Goal: Task Accomplishment & Management: Manage account settings

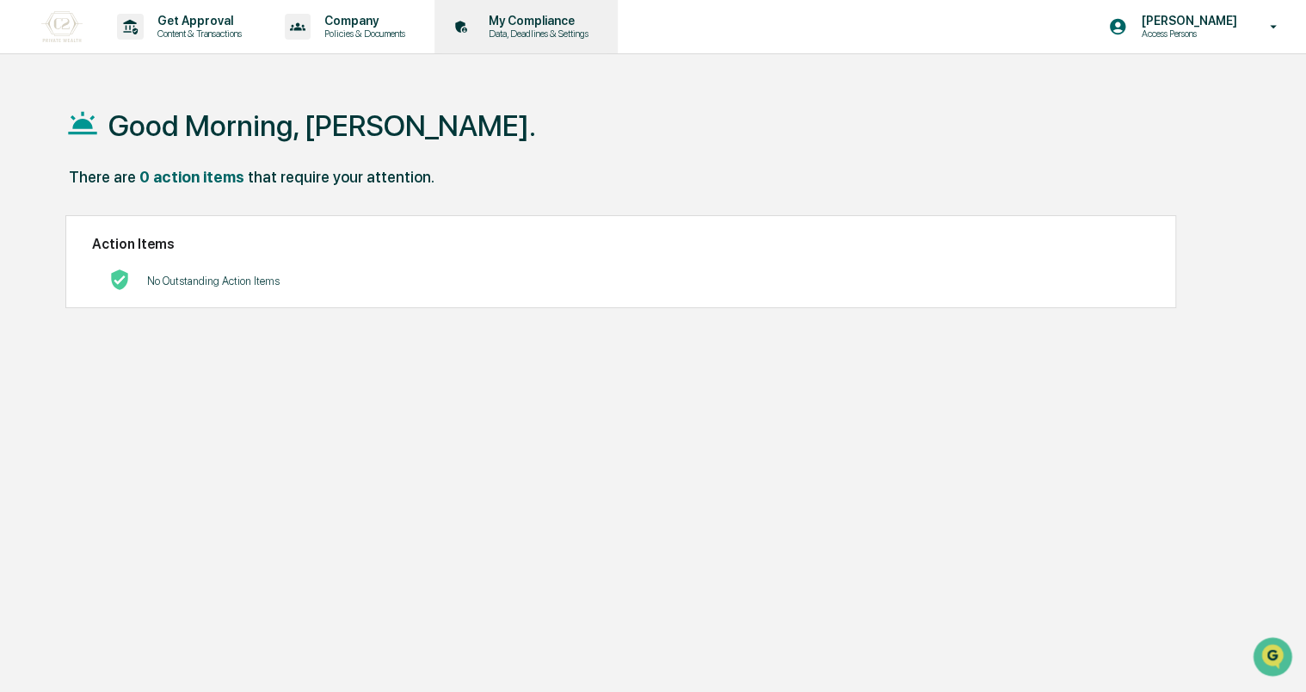
click at [567, 30] on p "Data, Deadlines & Settings" at bounding box center [536, 34] width 122 height 12
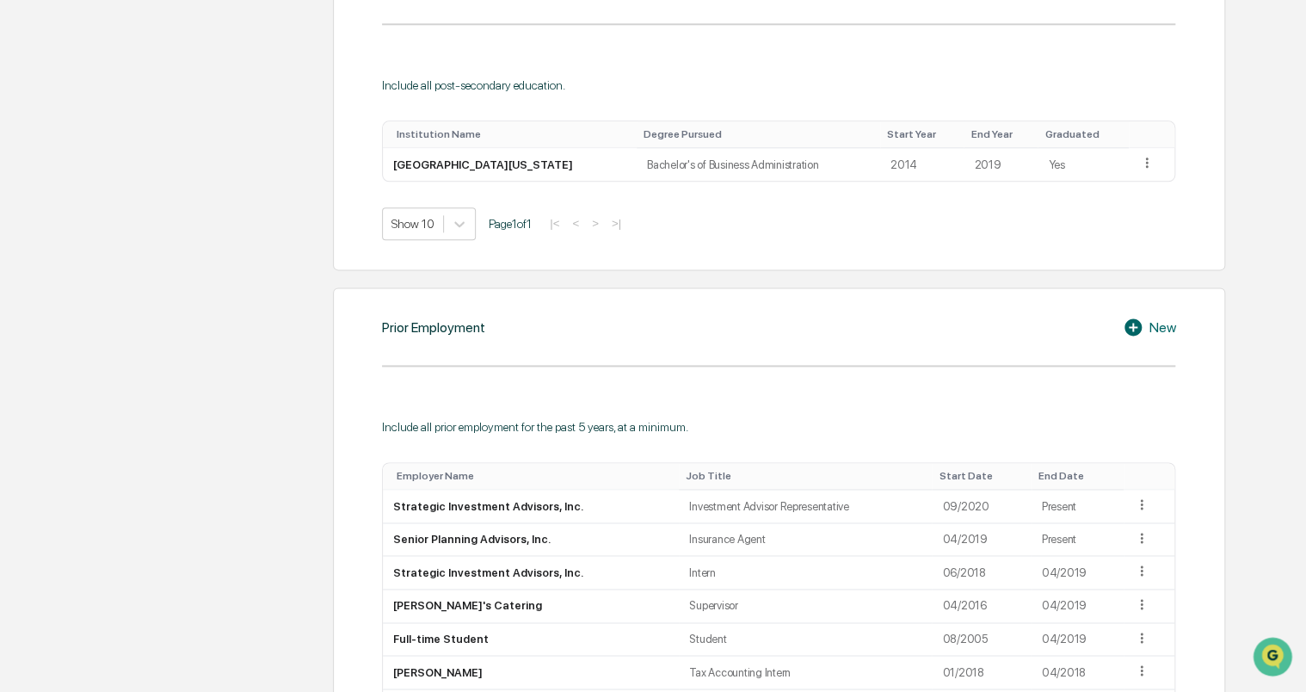
scroll to position [975, 0]
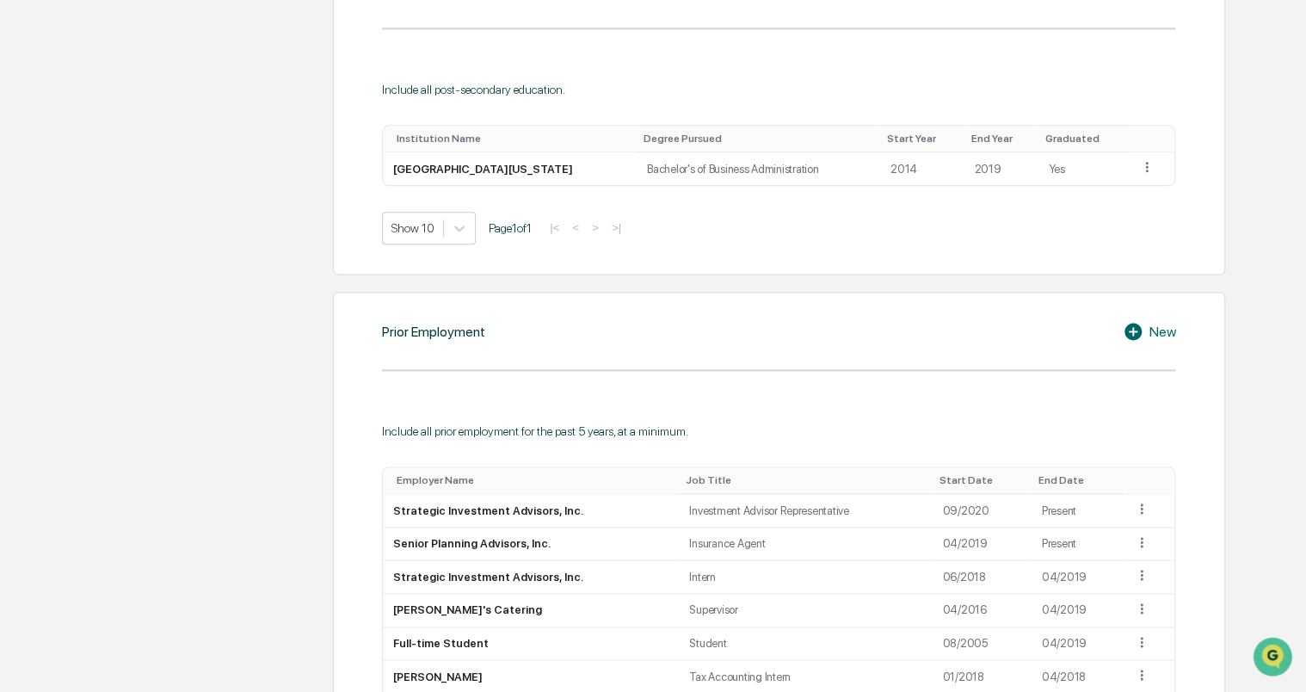
click at [1245, 158] on div "Home My Compliance My Compliance [PERSON_NAME] User Personal Information Regist…" at bounding box center [653, 121] width 1227 height 2028
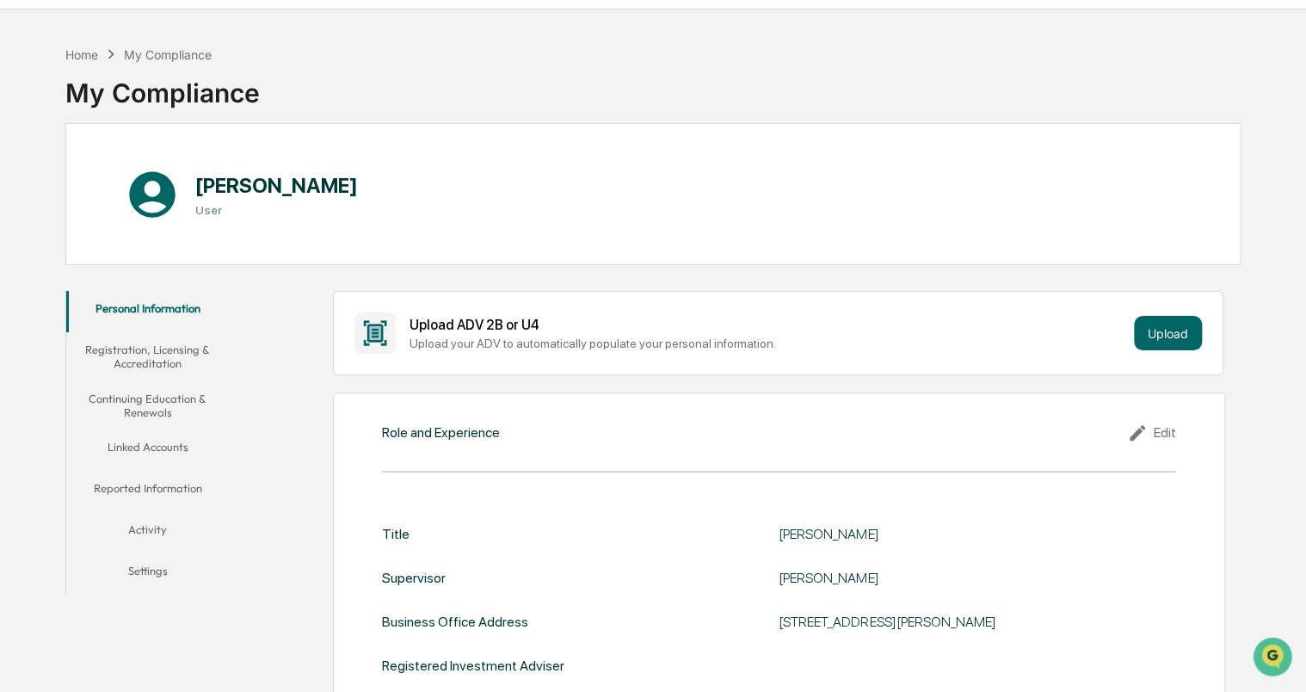
scroll to position [44, 0]
click at [182, 355] on button "Registration, Licensing & Accreditation" at bounding box center [147, 357] width 163 height 49
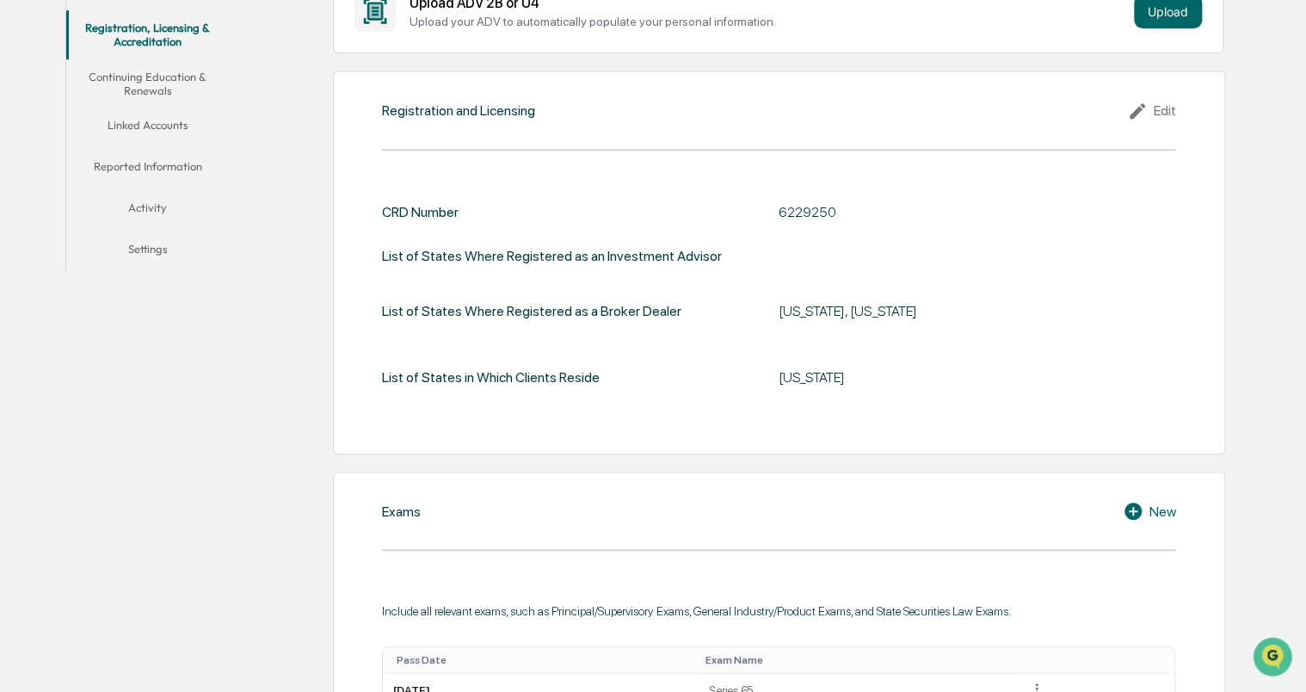
scroll to position [369, 0]
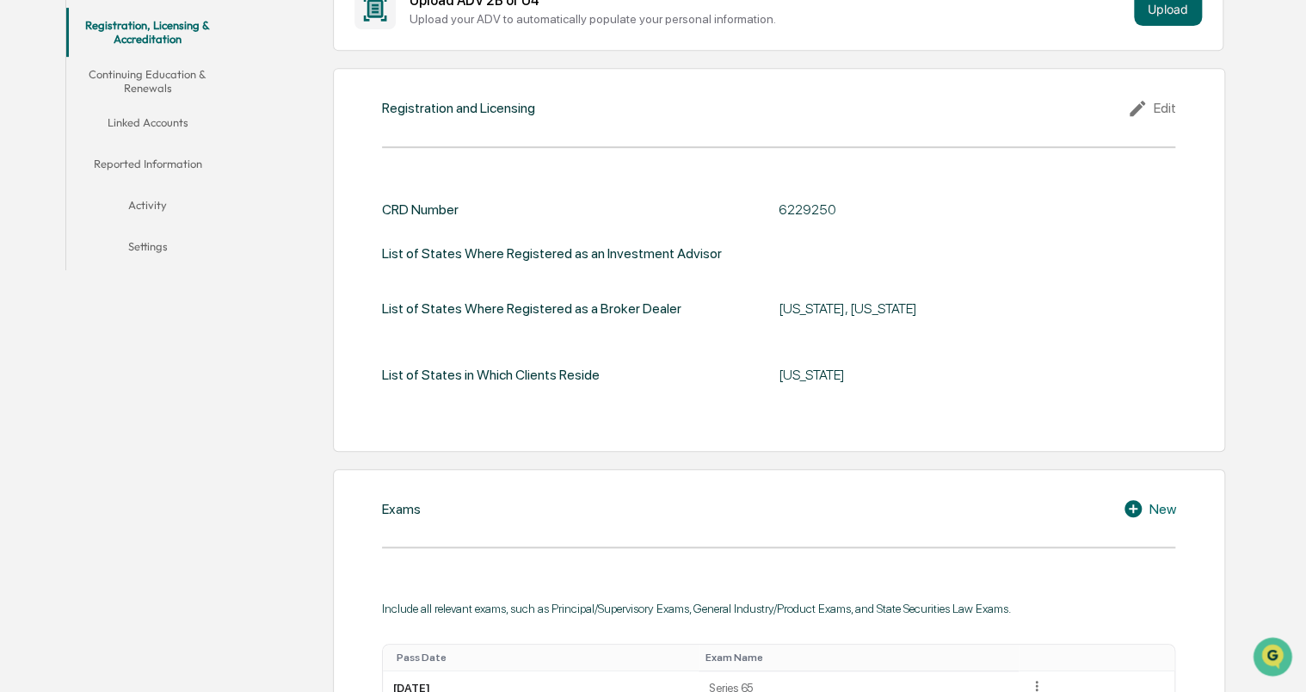
click at [1148, 110] on icon at bounding box center [1140, 108] width 26 height 21
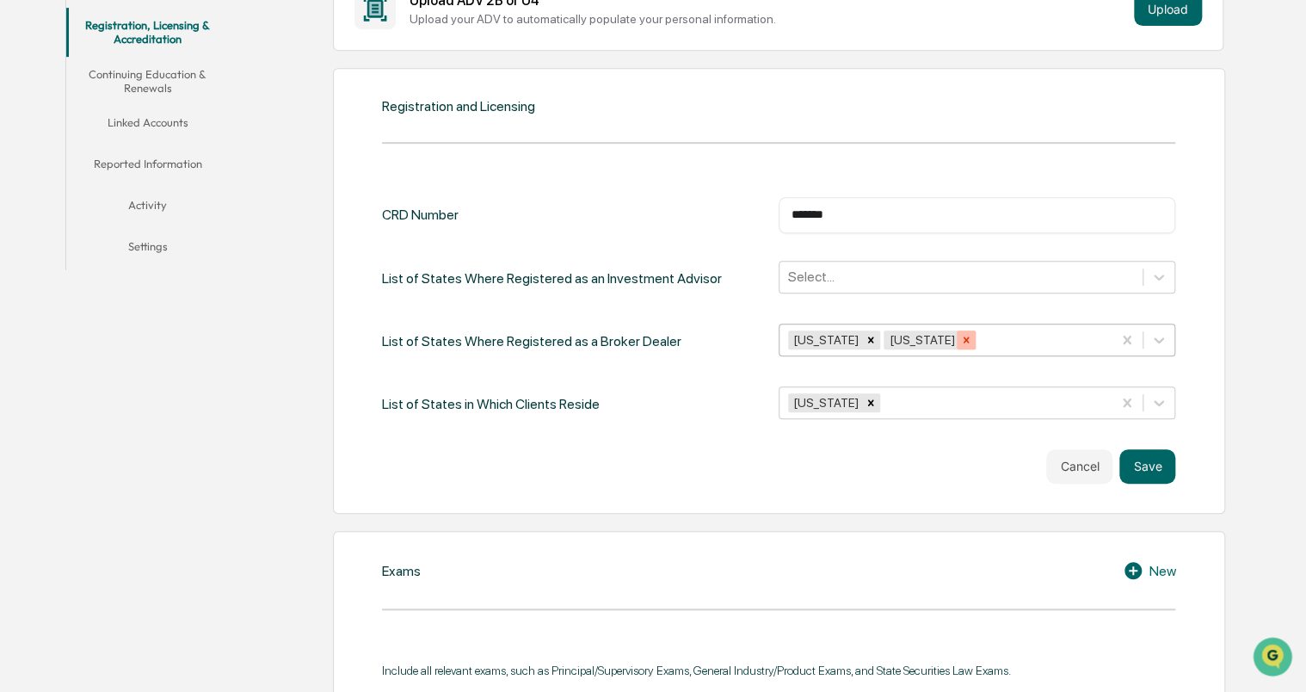
click at [960, 335] on icon "Remove Wyoming" at bounding box center [966, 340] width 12 height 12
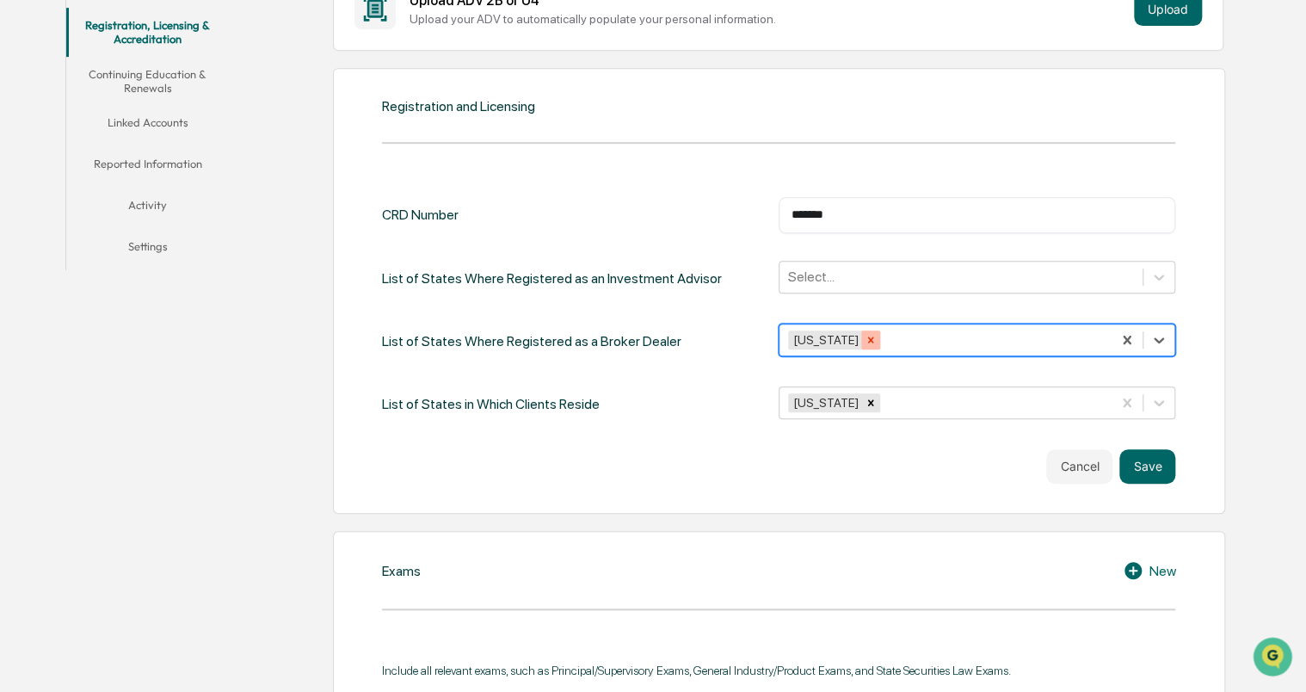
click at [864, 339] on div "Remove Wisconsin" at bounding box center [870, 339] width 19 height 19
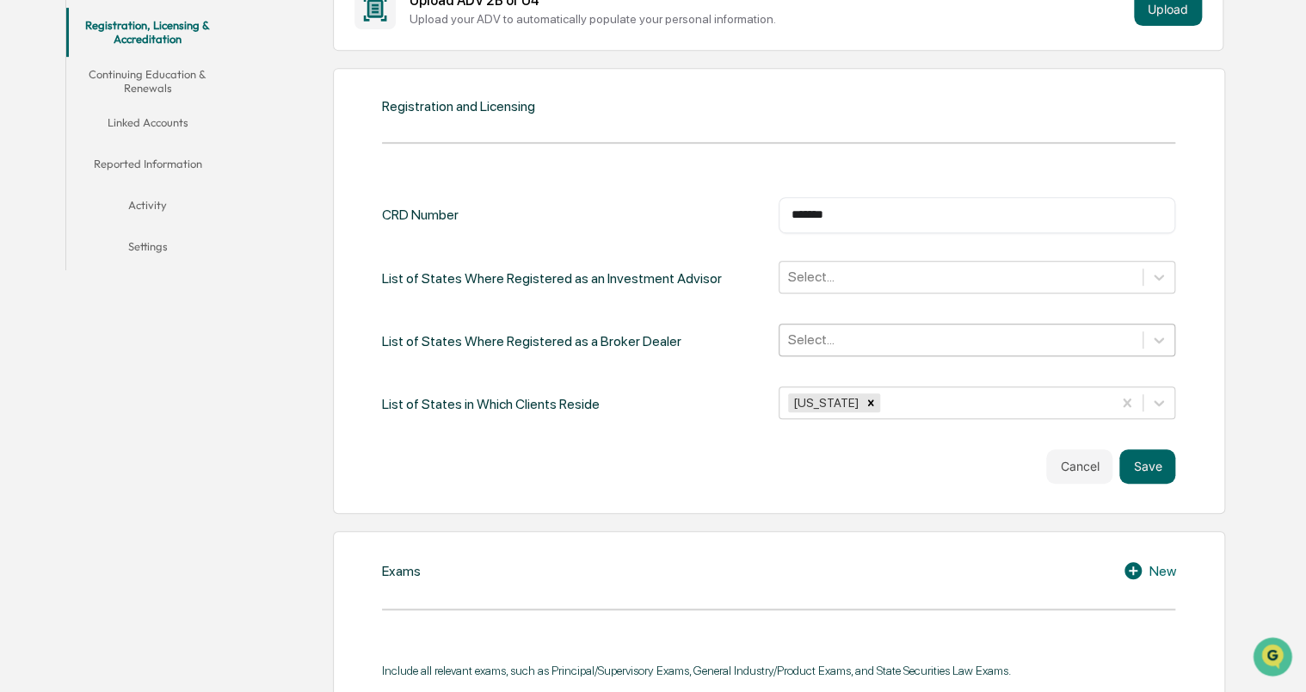
click at [728, 320] on div "CRD Number ******* ​ List of States Where Registered as an Investment Advisor S…" at bounding box center [778, 309] width 793 height 225
click at [950, 286] on div "Select..." at bounding box center [961, 276] width 363 height 27
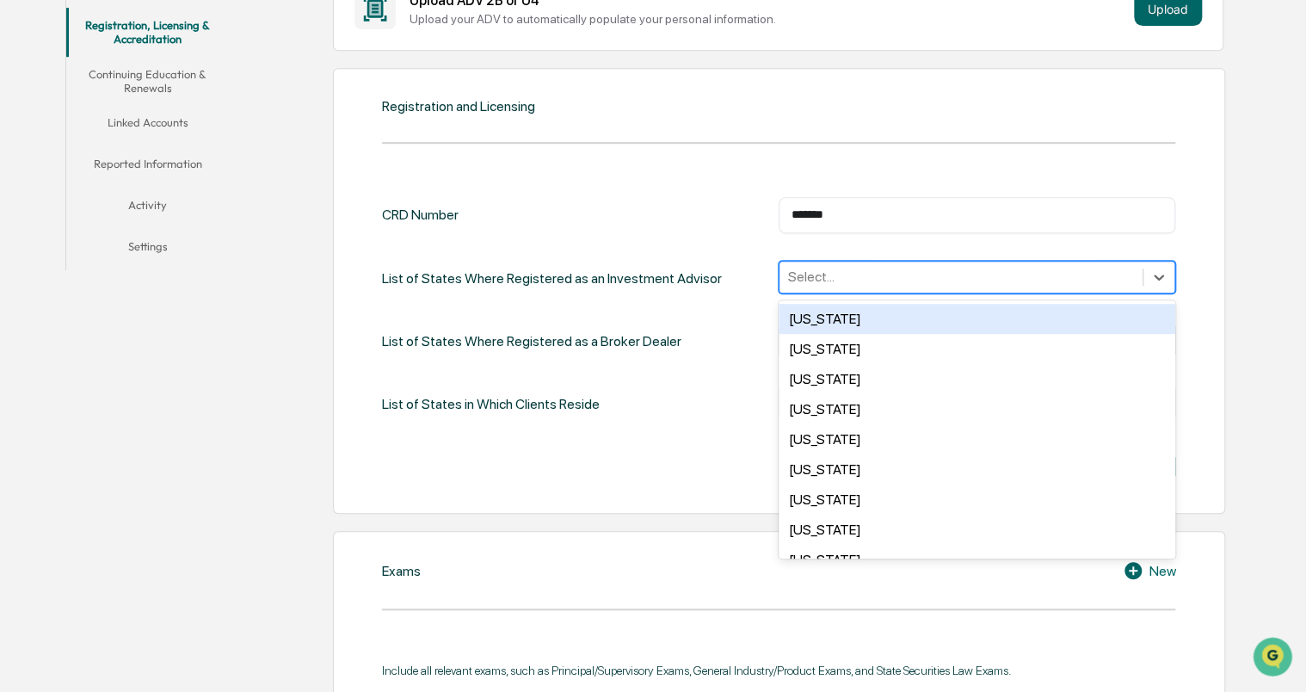
click at [950, 286] on div "Select..." at bounding box center [961, 276] width 363 height 27
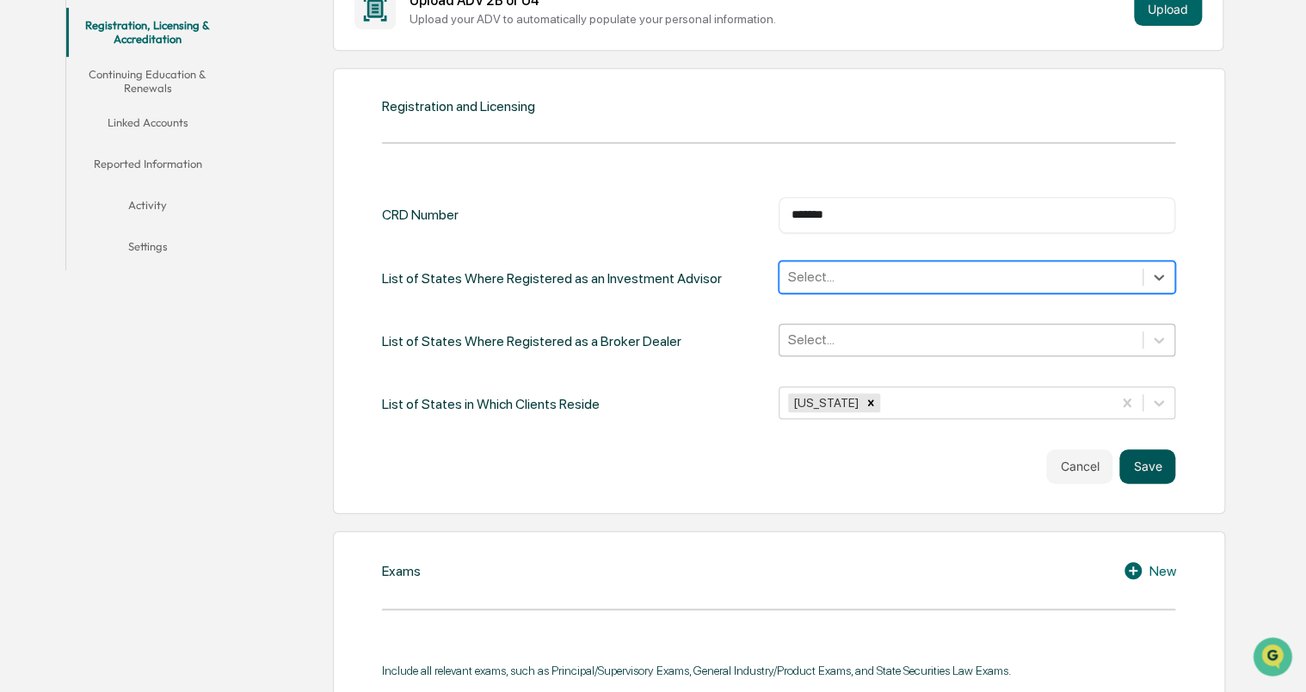
click at [1143, 466] on button "Save" at bounding box center [1148, 466] width 56 height 34
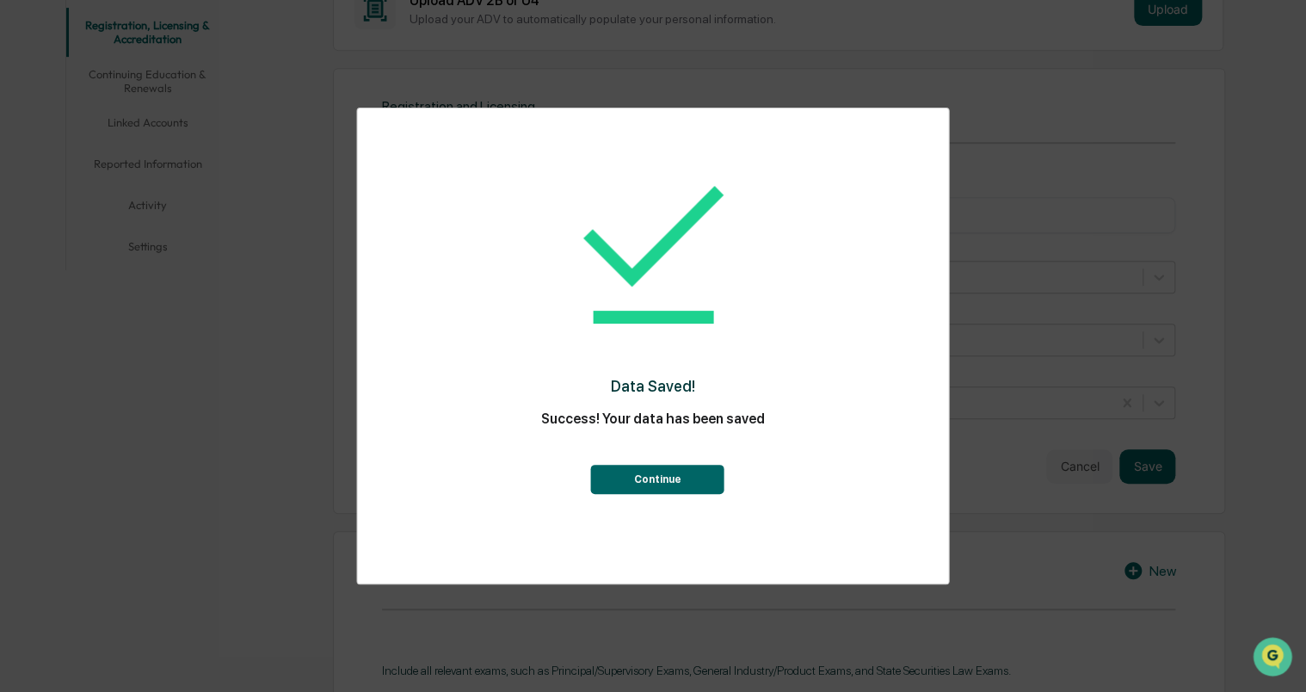
click at [651, 478] on button "Continue" at bounding box center [657, 479] width 133 height 29
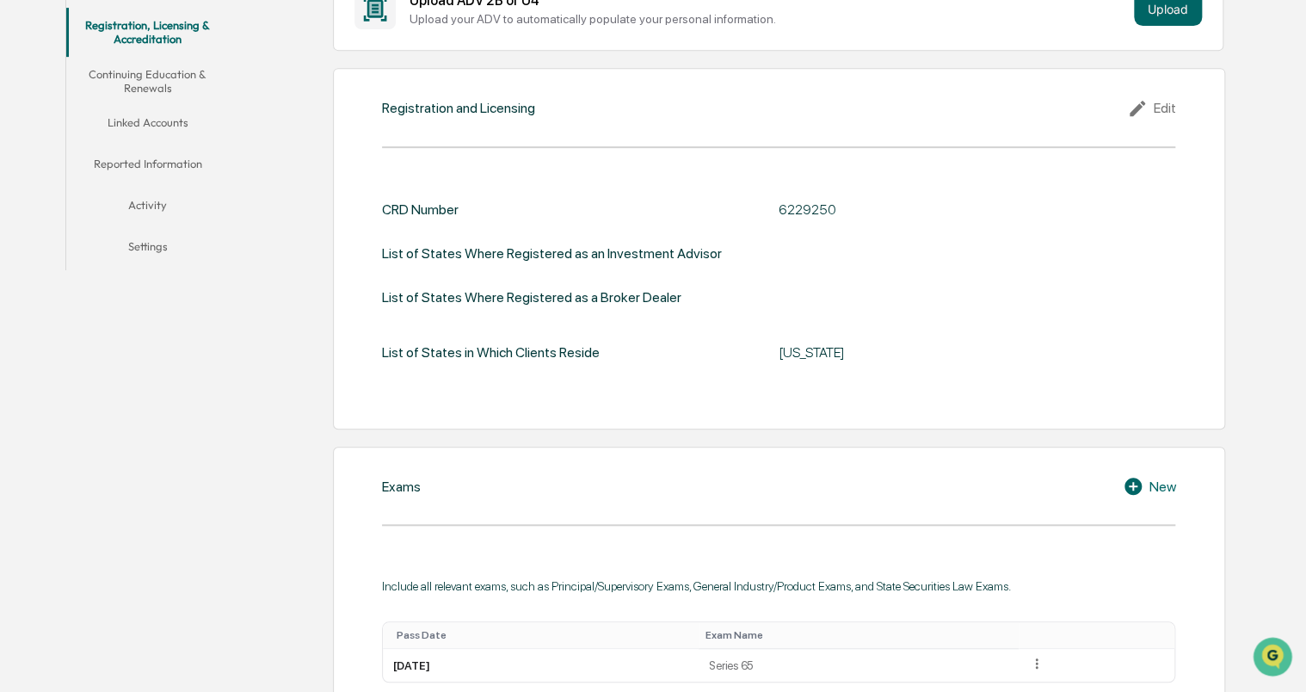
click at [1170, 102] on div "Edit" at bounding box center [1151, 108] width 48 height 21
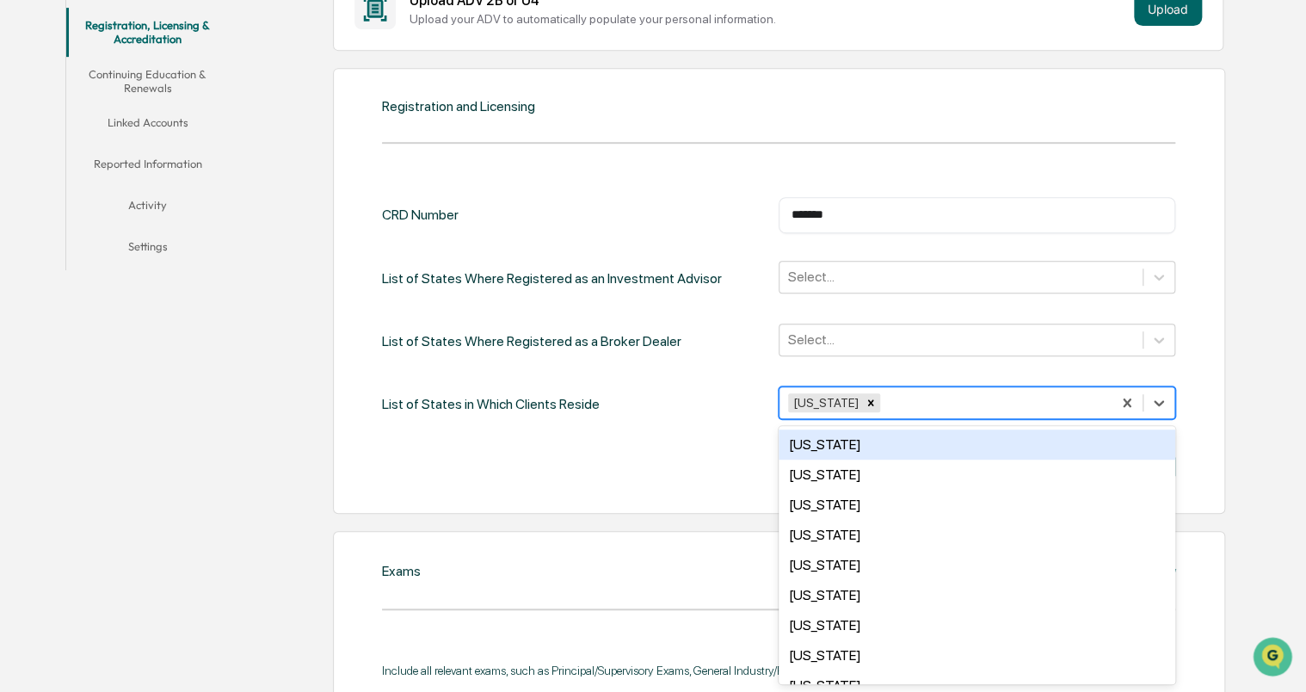
click at [912, 399] on div at bounding box center [993, 402] width 219 height 20
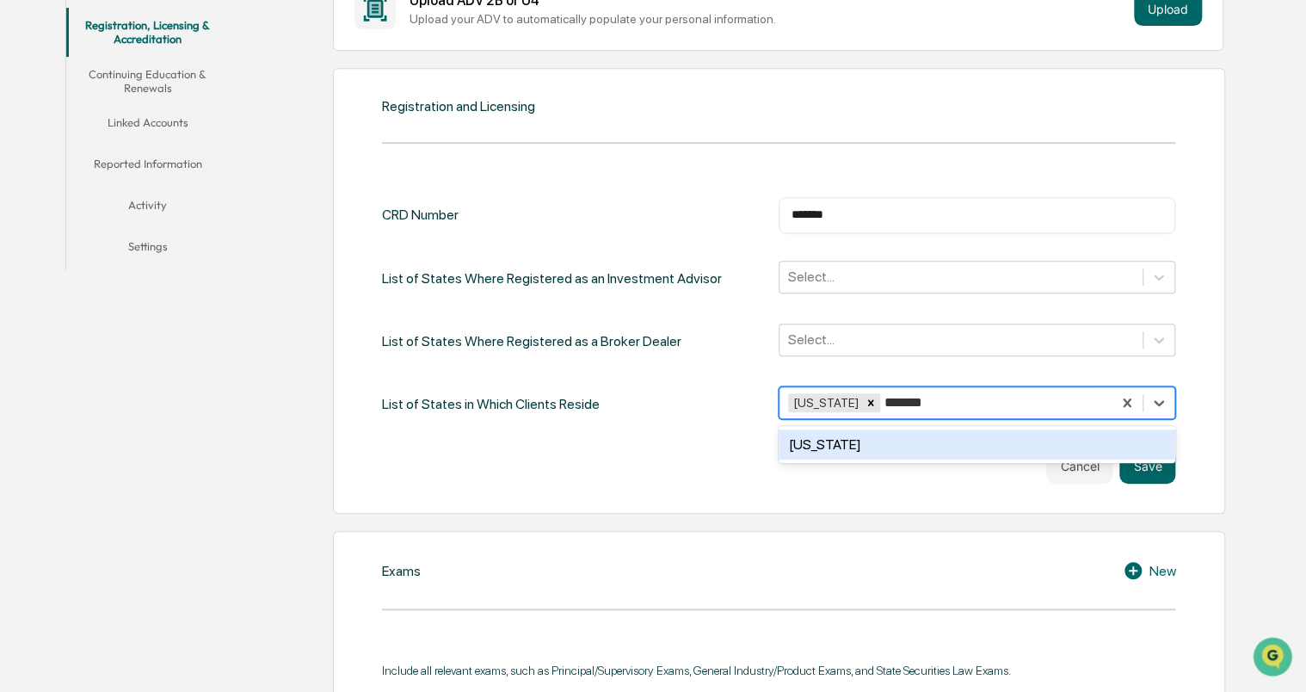
type input "********"
click at [874, 429] on div "[US_STATE]" at bounding box center [977, 444] width 397 height 30
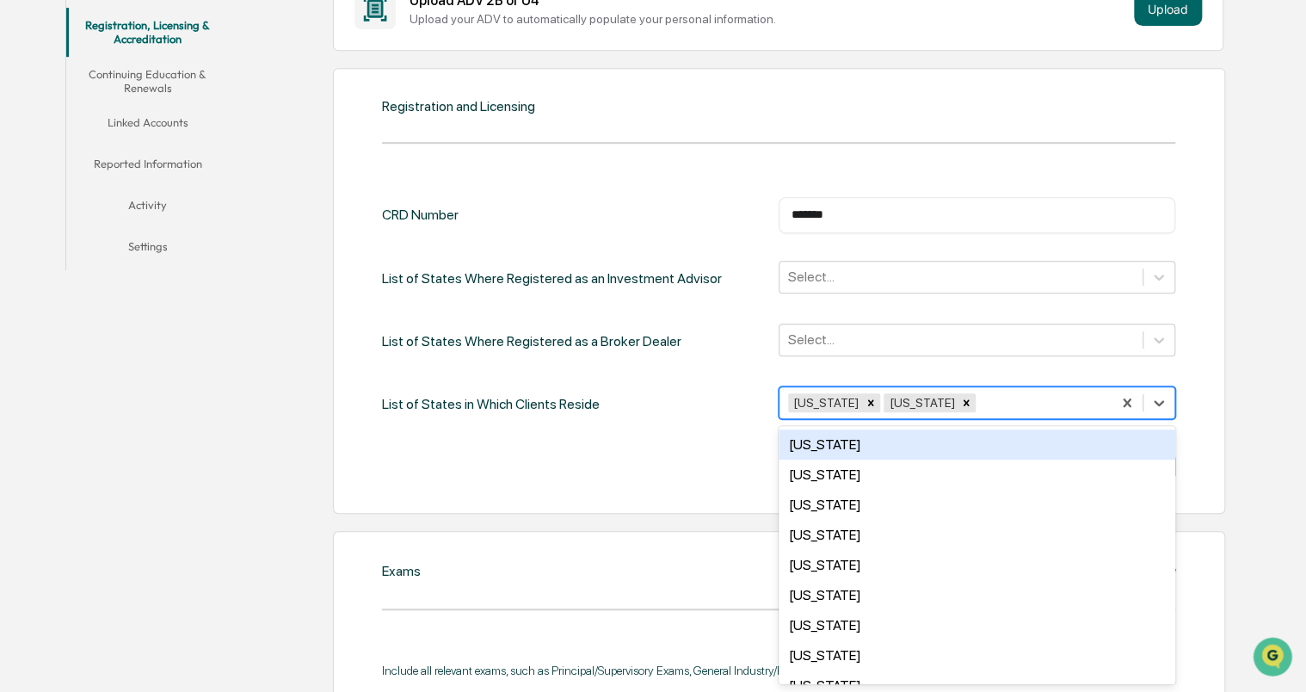
click at [1210, 427] on div "Registration and Licensing CRD Number ******* ​ List of States Where Registered…" at bounding box center [779, 291] width 892 height 446
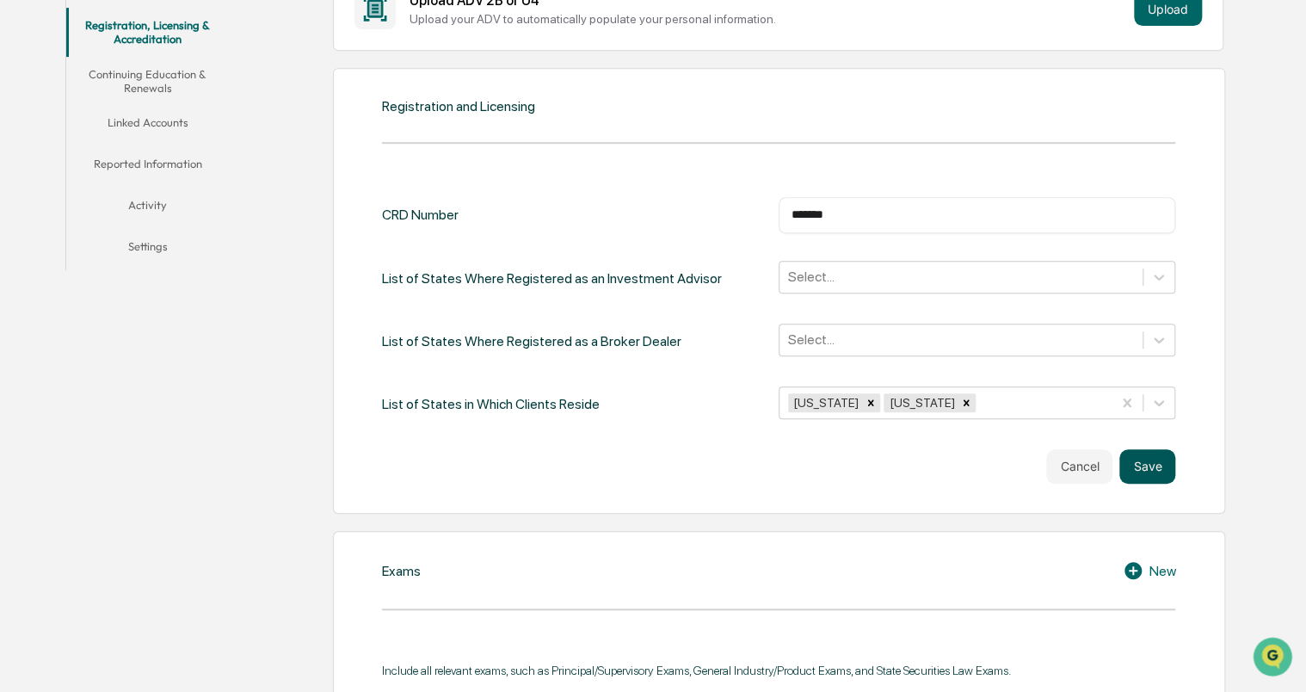
click at [1151, 478] on button "Save" at bounding box center [1148, 466] width 56 height 34
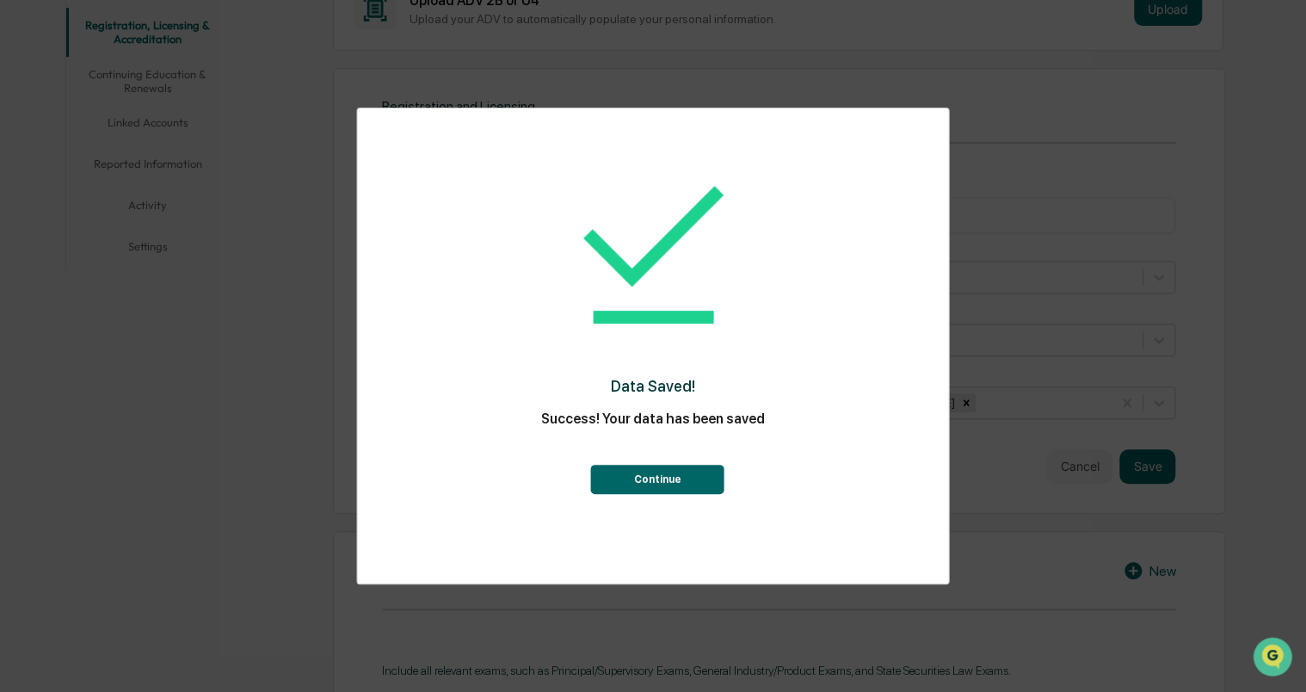
click at [690, 472] on button "Continue" at bounding box center [657, 479] width 133 height 29
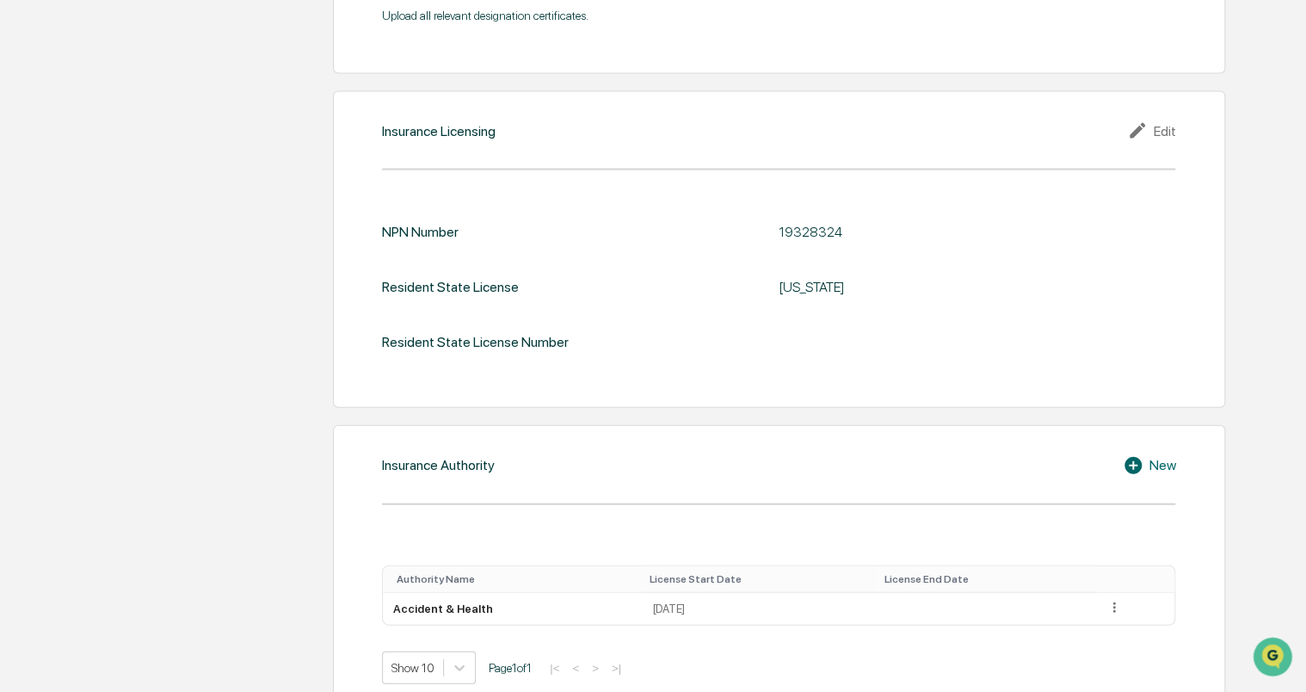
scroll to position [1761, 0]
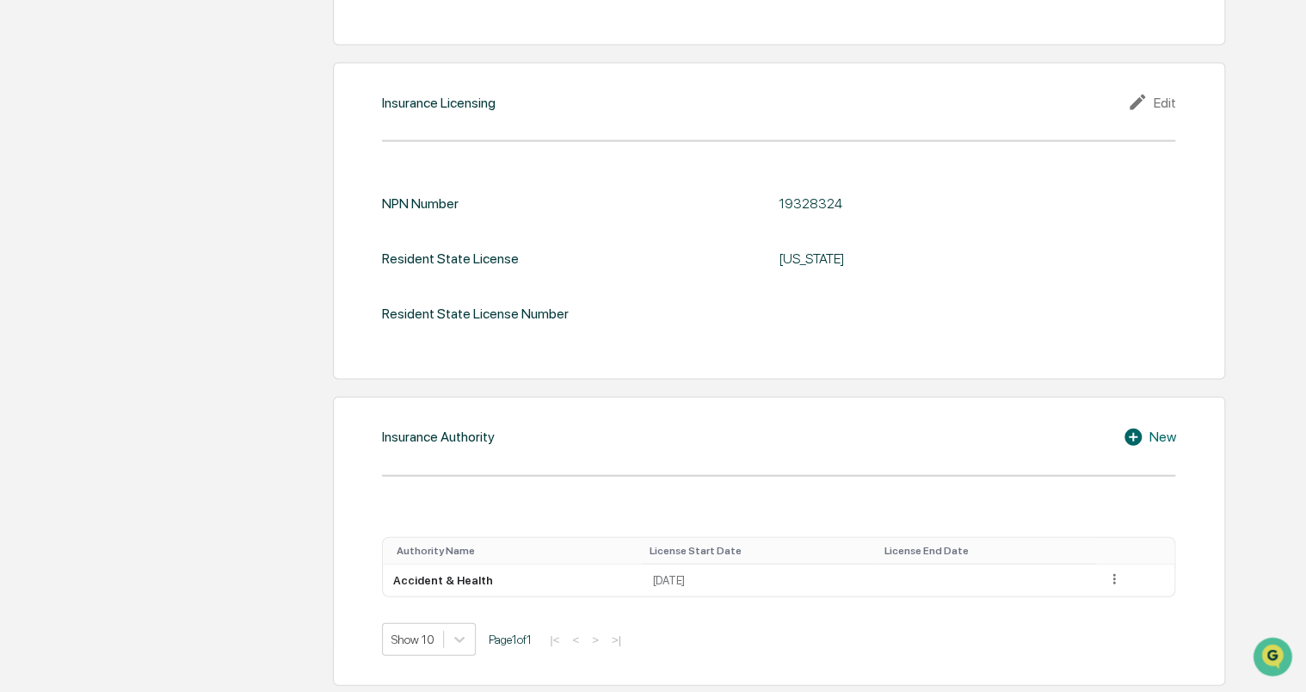
click at [1155, 434] on div "New" at bounding box center [1149, 437] width 52 height 21
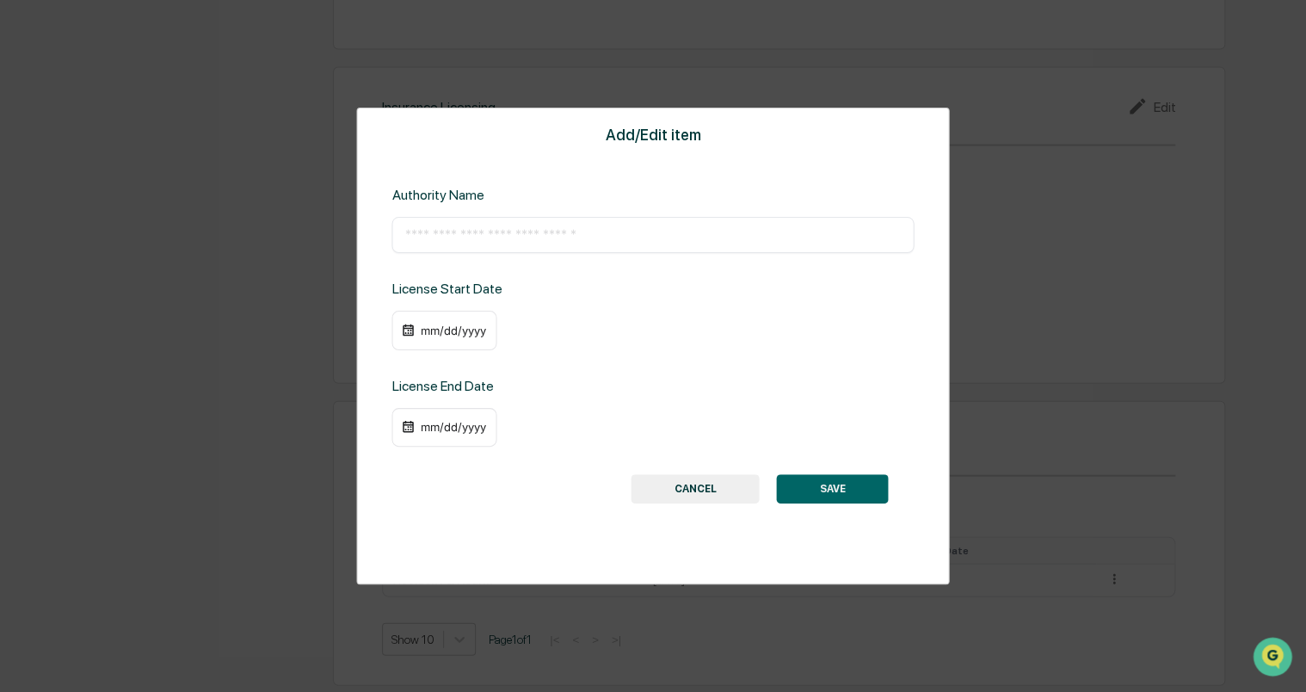
click at [463, 219] on div "​" at bounding box center [653, 235] width 522 height 36
click at [462, 226] on input "text" at bounding box center [652, 234] width 497 height 17
type input "****"
click at [728, 489] on button "CANCEL" at bounding box center [696, 488] width 128 height 29
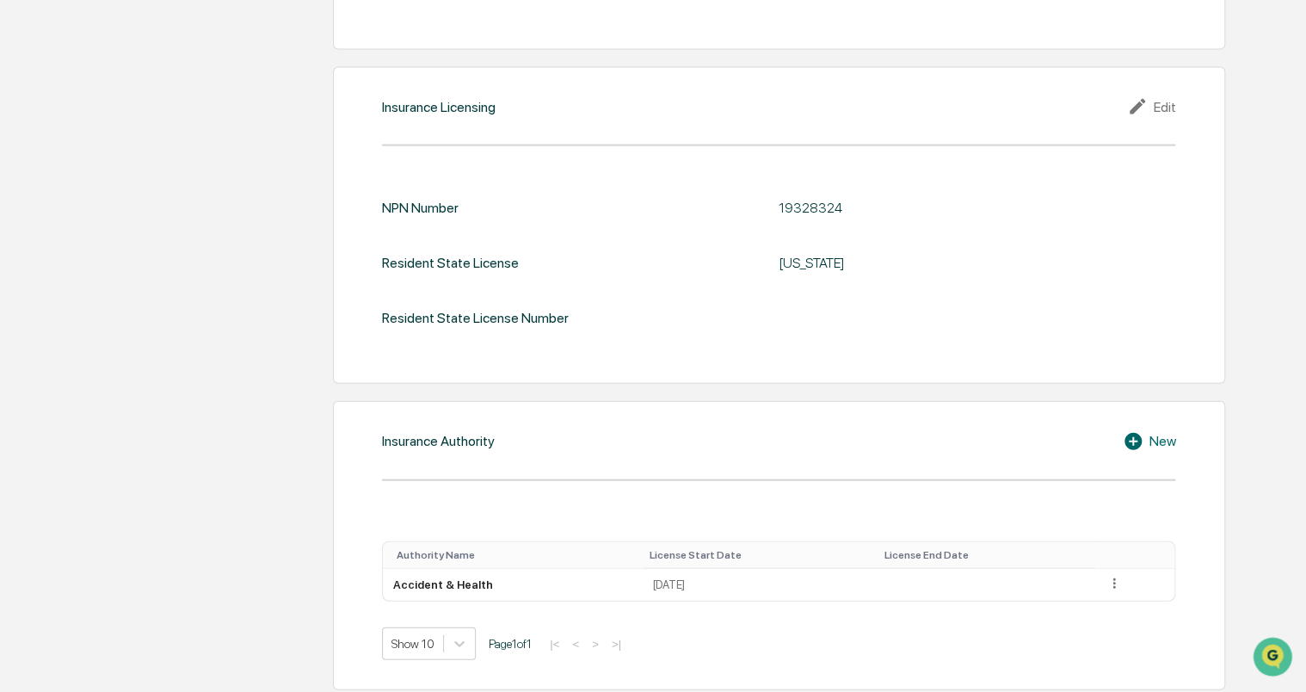
click at [1150, 453] on div "Insurance Authority New Authority Name License Start Date License End Date Acci…" at bounding box center [779, 545] width 892 height 289
click at [1160, 426] on div "Insurance Authority New Authority Name License Start Date License End Date Acci…" at bounding box center [779, 545] width 892 height 289
click at [1146, 446] on icon at bounding box center [1136, 441] width 26 height 21
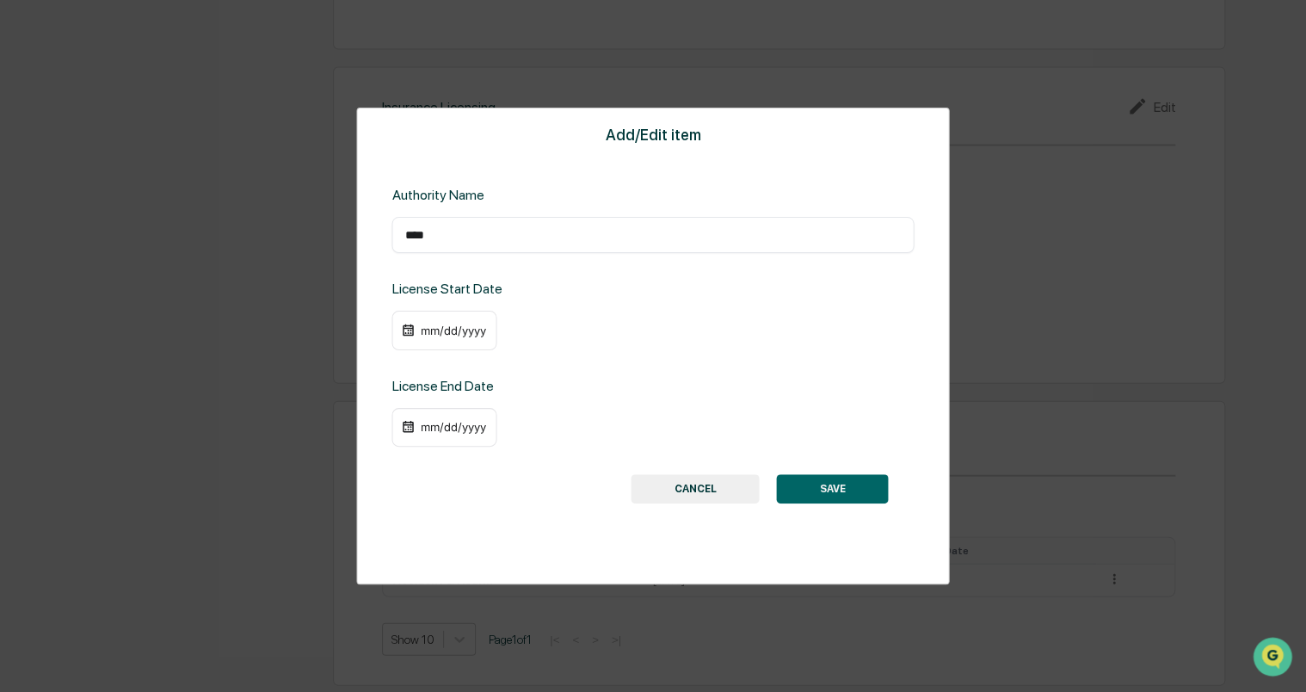
click at [1146, 446] on div "Add/Edit item Authority Name **** ​ License Start Date mm/dd/yyyy License End D…" at bounding box center [653, 346] width 1306 height 692
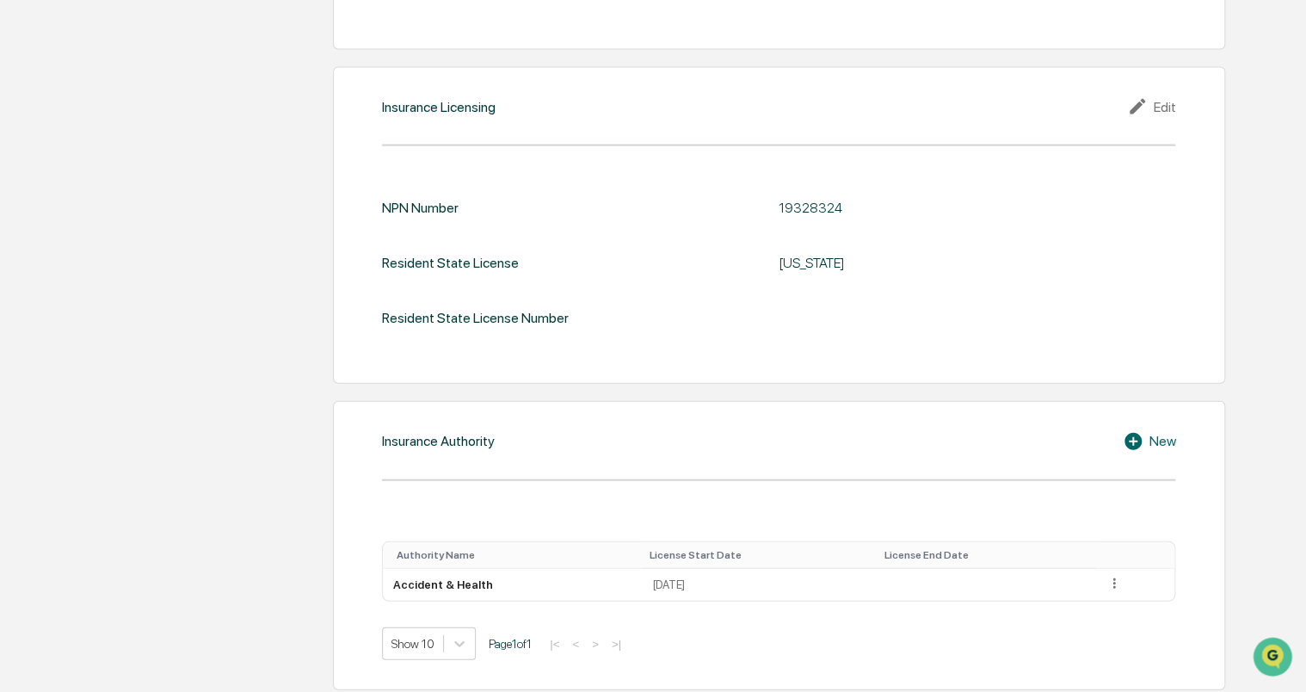
click at [1132, 433] on icon at bounding box center [1133, 441] width 17 height 17
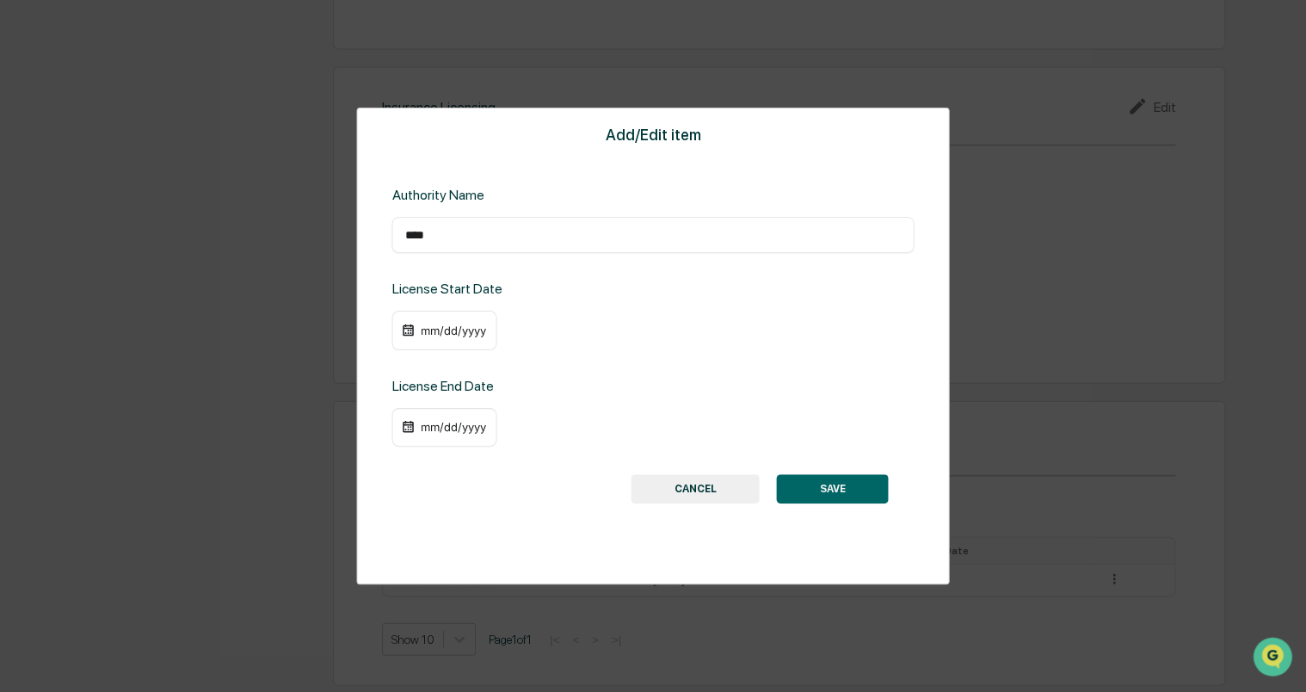
click at [594, 244] on div "**** ​" at bounding box center [653, 235] width 522 height 36
click at [465, 341] on div "mm/dd/yyyy" at bounding box center [444, 331] width 105 height 40
click at [450, 333] on div "mm/dd/yyyy" at bounding box center [452, 331] width 69 height 14
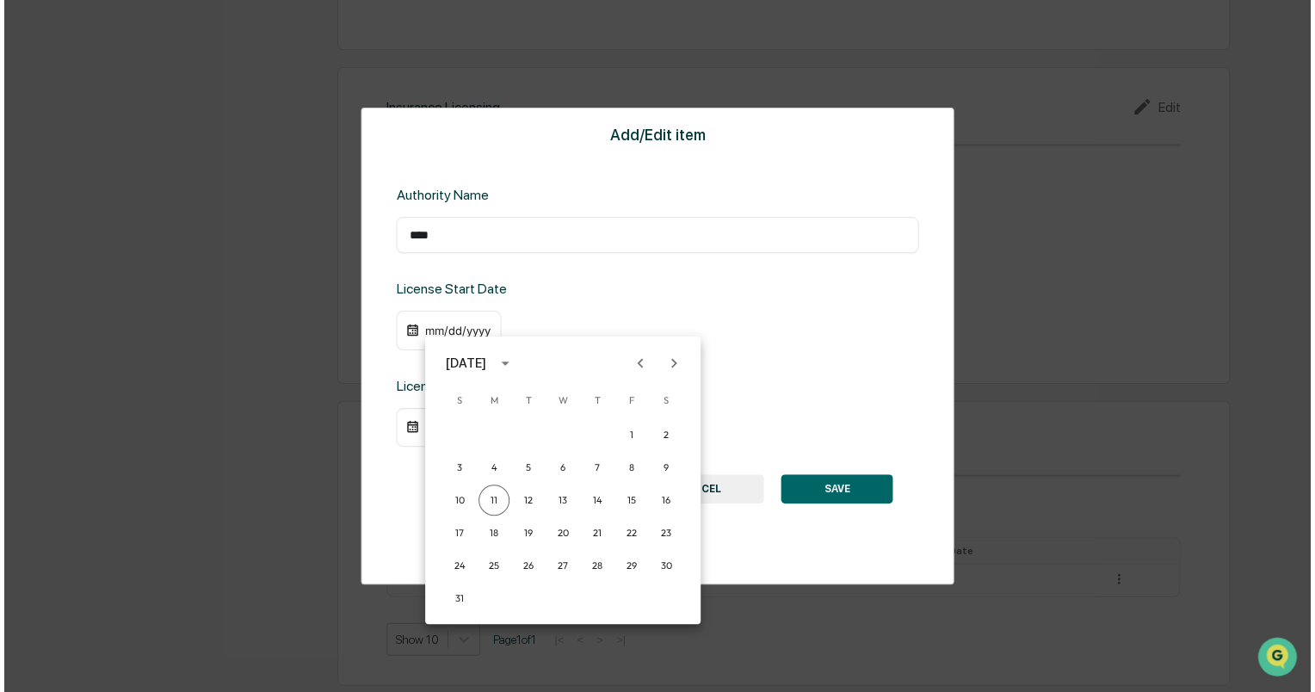
scroll to position [1759, 0]
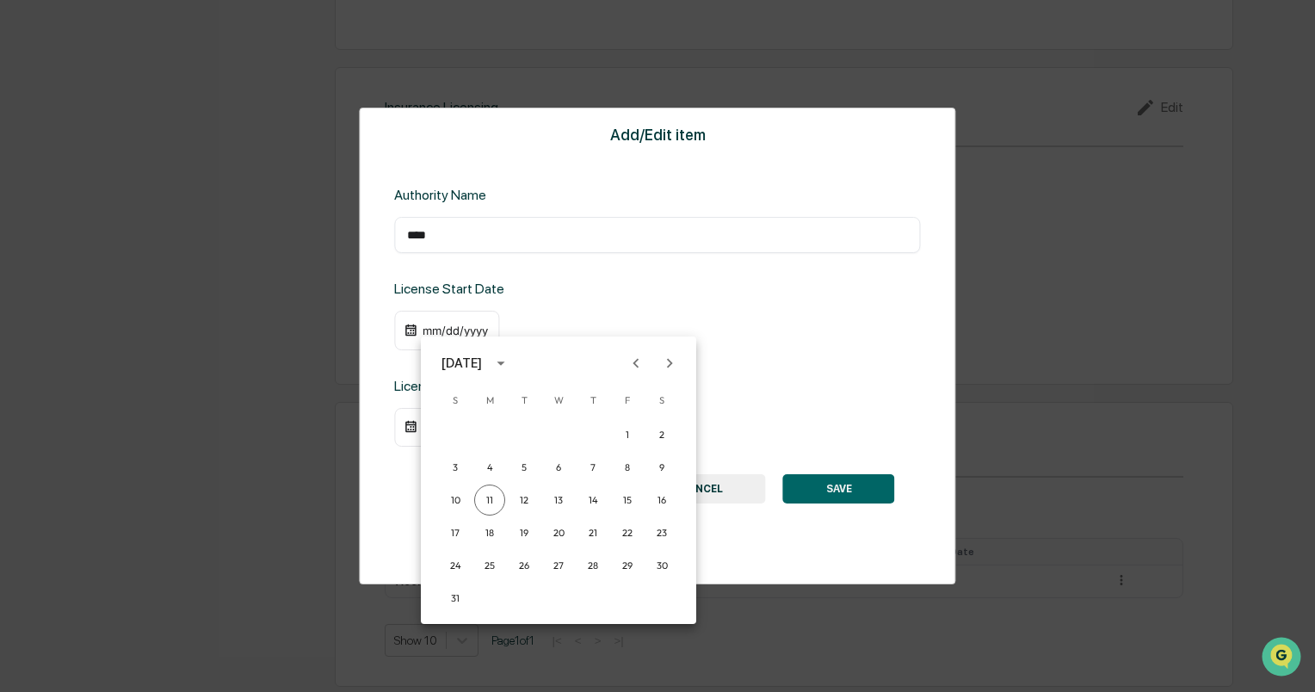
click at [487, 367] on div "[DATE]" at bounding box center [464, 363] width 46 height 19
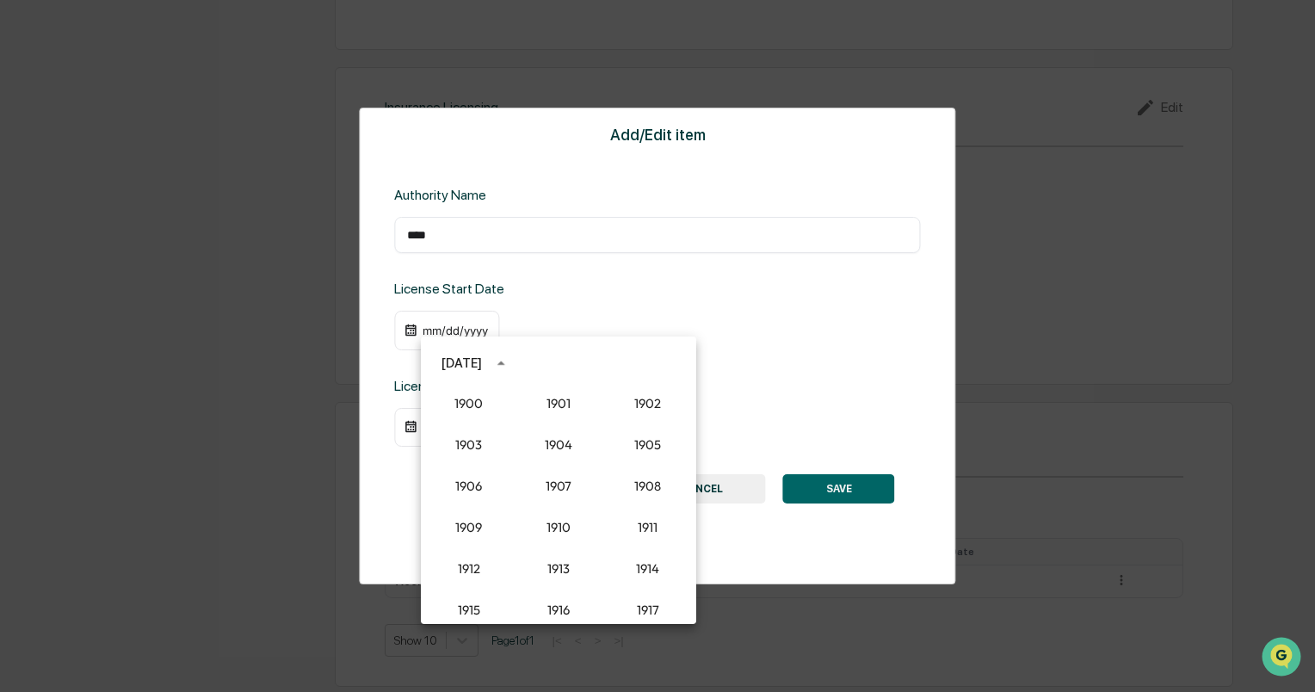
scroll to position [1594, 0]
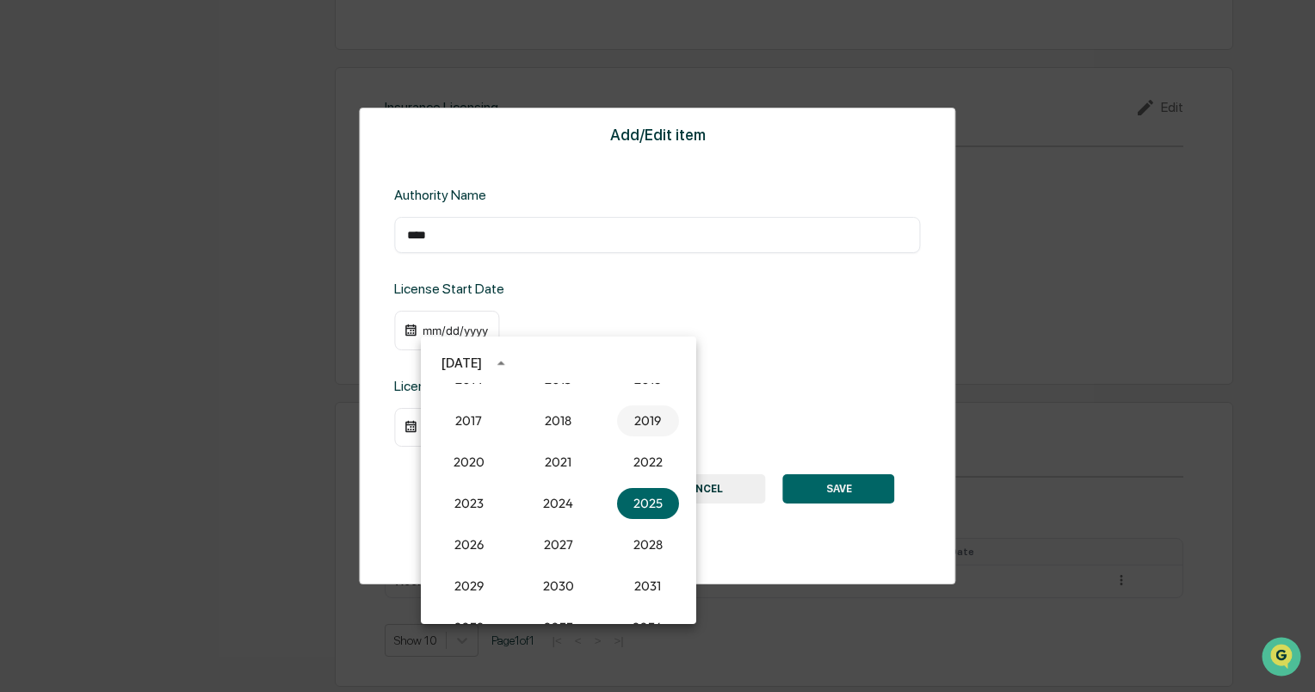
click at [638, 423] on button "2019" at bounding box center [648, 420] width 62 height 31
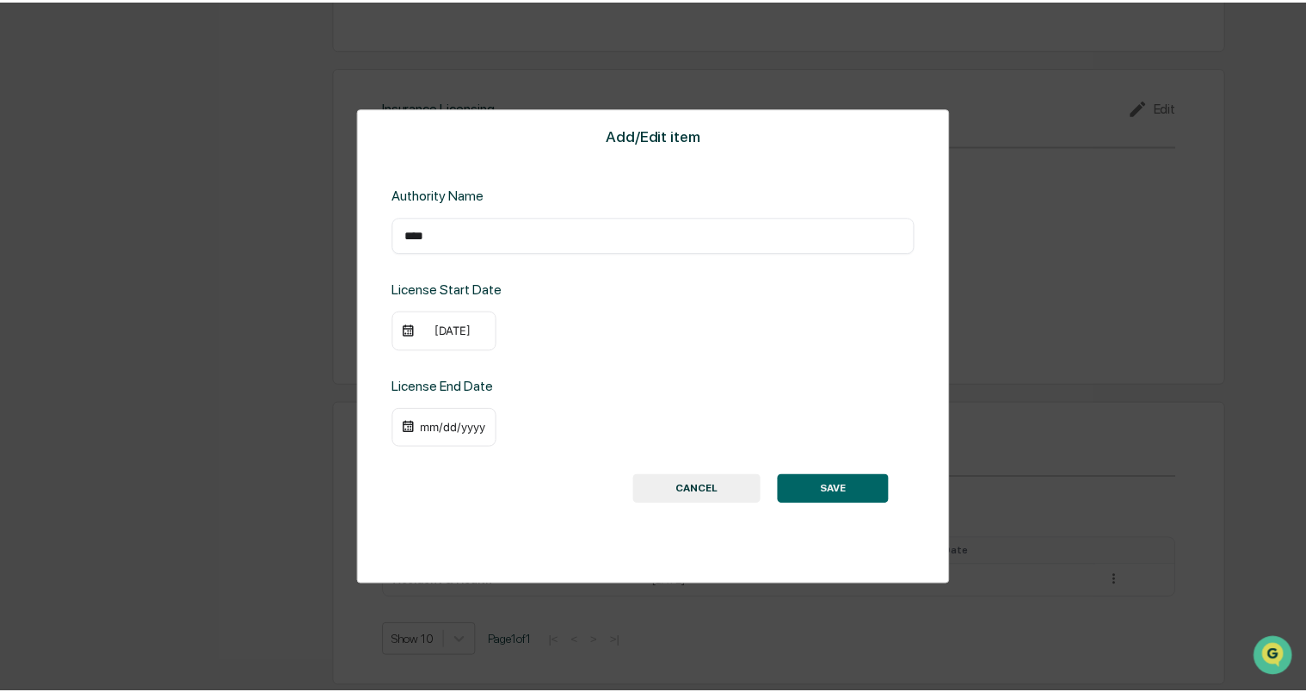
scroll to position [1756, 0]
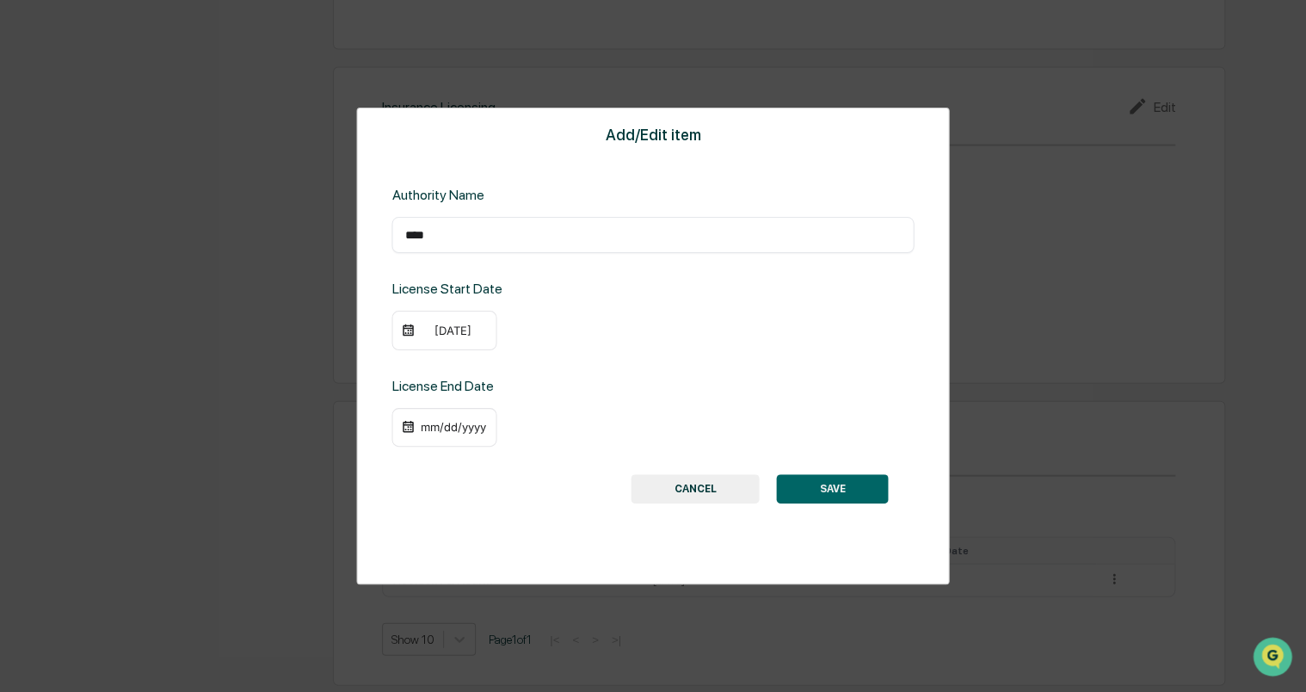
click at [466, 333] on div "[DATE]" at bounding box center [452, 331] width 69 height 14
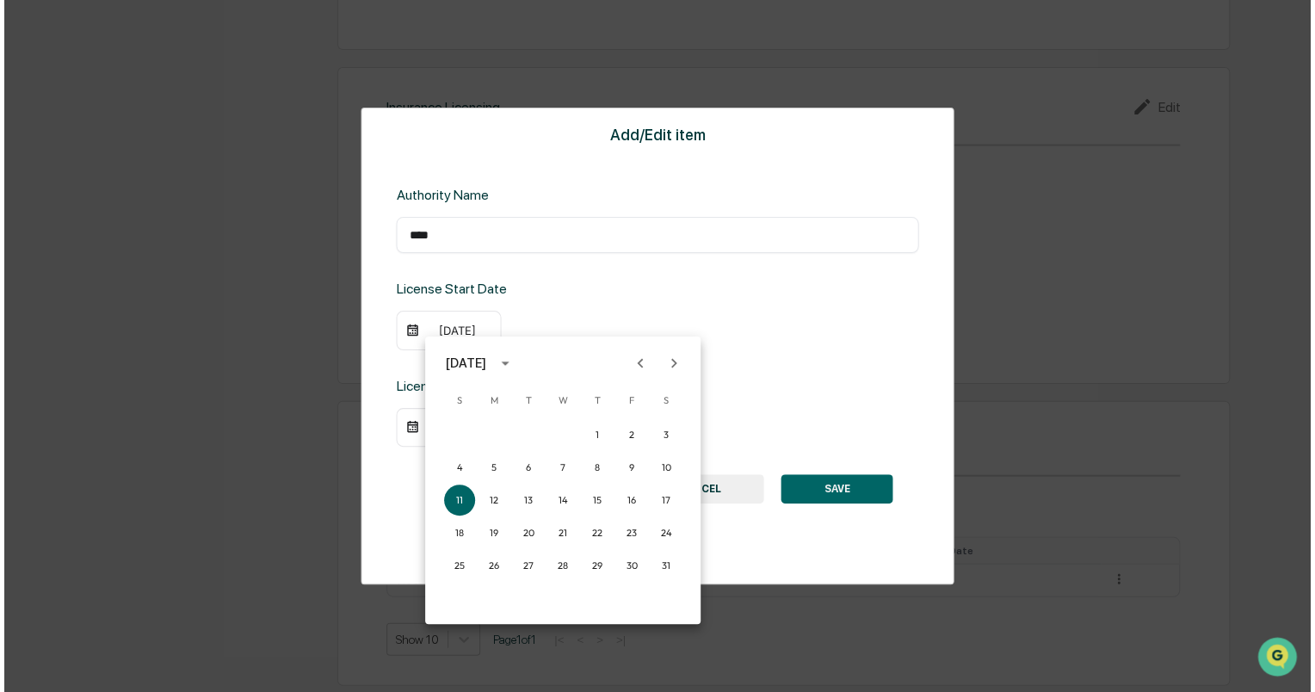
scroll to position [1759, 0]
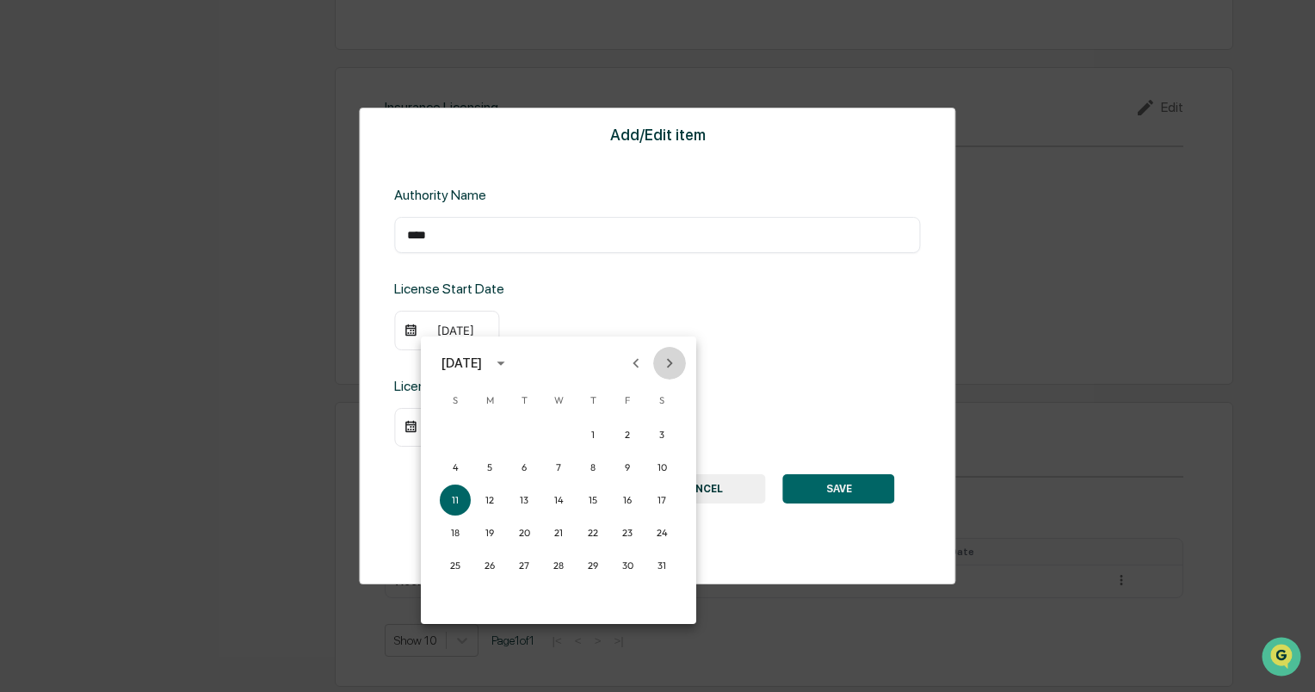
click at [664, 352] on button "Next month" at bounding box center [669, 363] width 33 height 33
click at [664, 355] on icon "Next month" at bounding box center [669, 363] width 19 height 19
click at [621, 463] on button "8" at bounding box center [627, 467] width 31 height 31
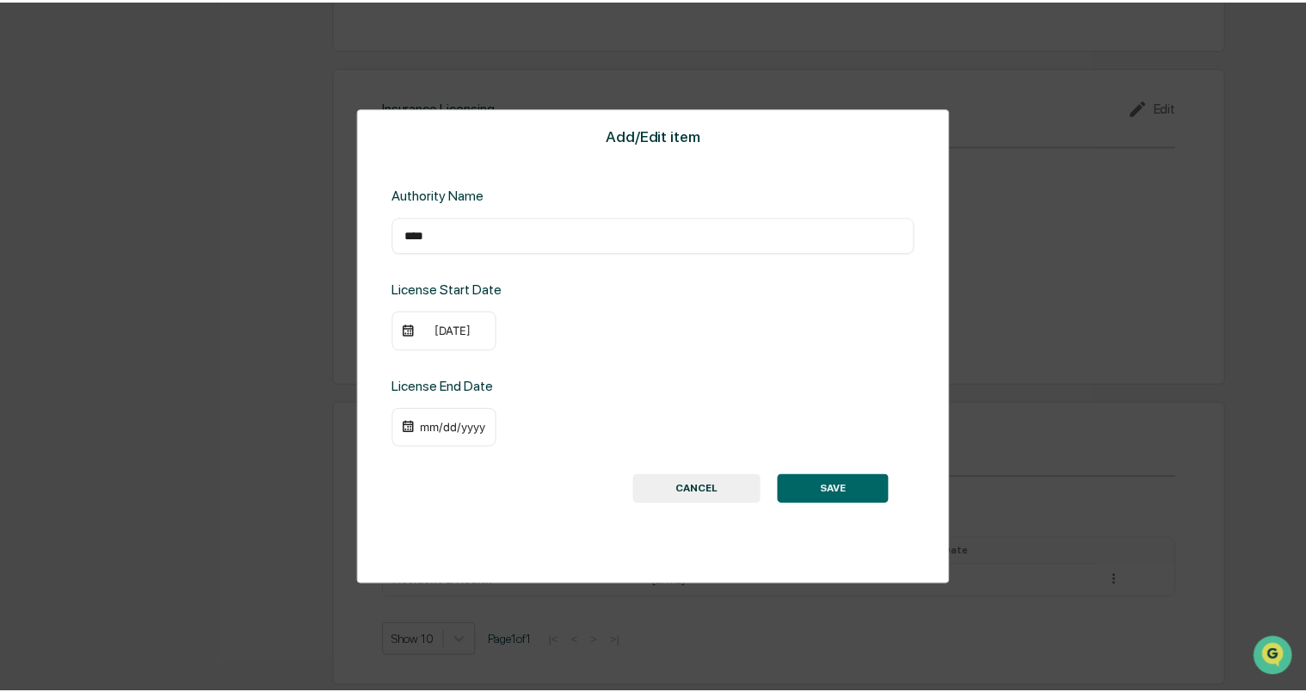
scroll to position [1756, 0]
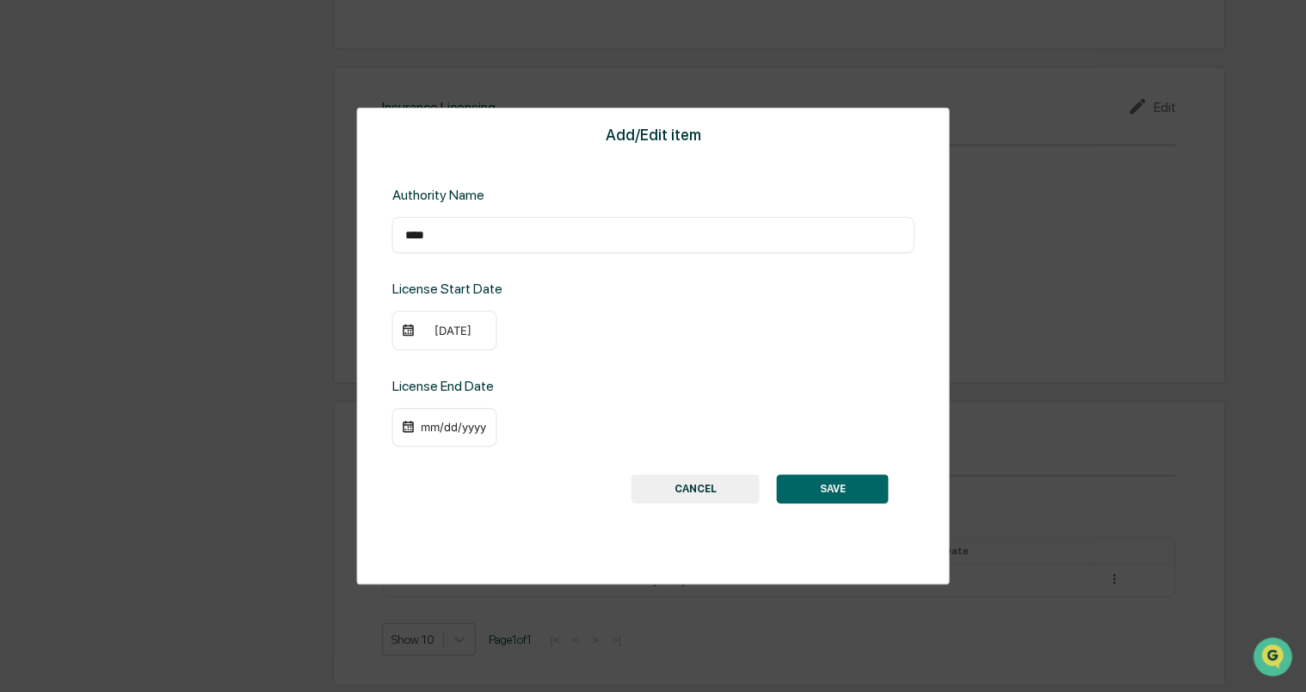
click at [821, 489] on button "SAVE" at bounding box center [833, 488] width 112 height 29
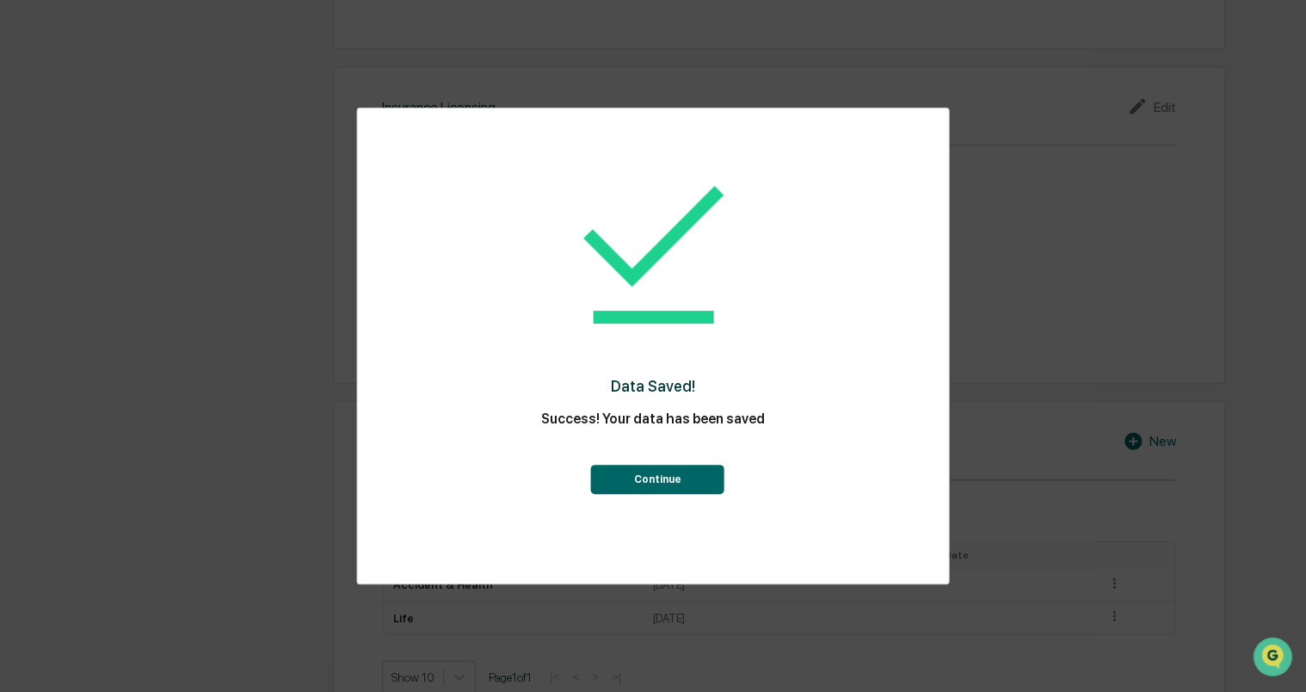
click at [669, 468] on button "Continue" at bounding box center [657, 479] width 133 height 29
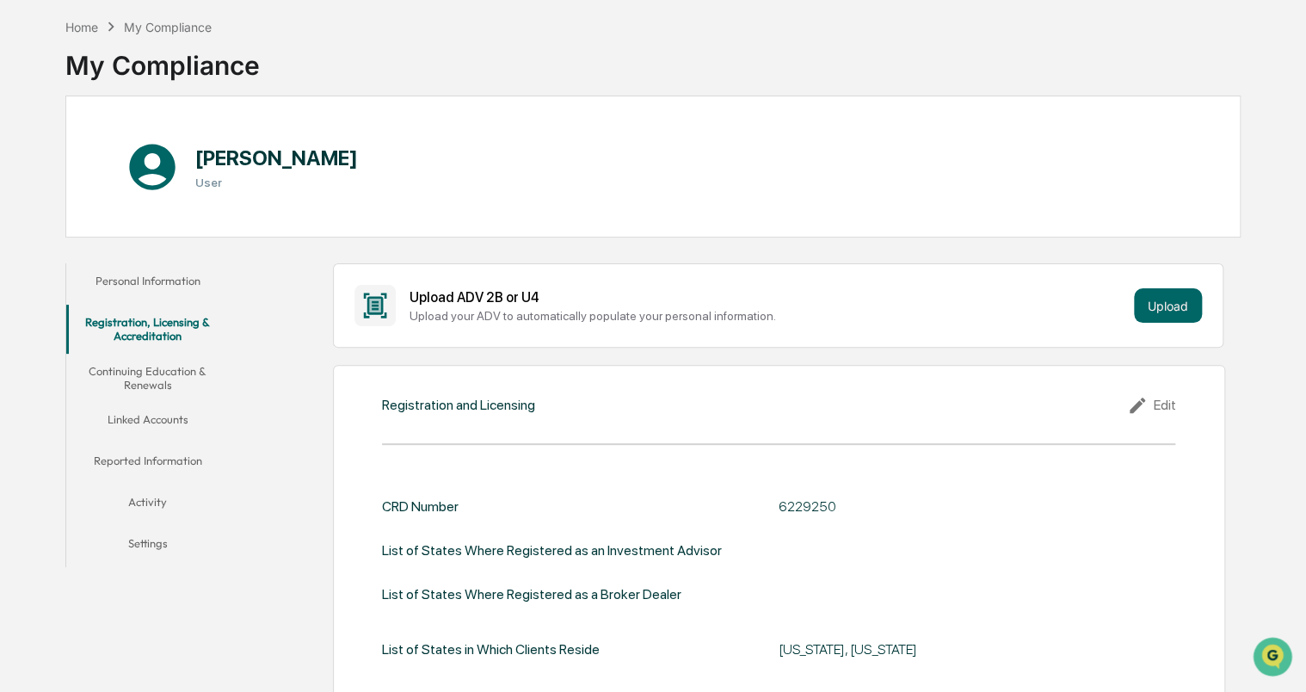
scroll to position [72, 0]
click at [179, 379] on button "Continuing Education & Renewals" at bounding box center [147, 378] width 163 height 49
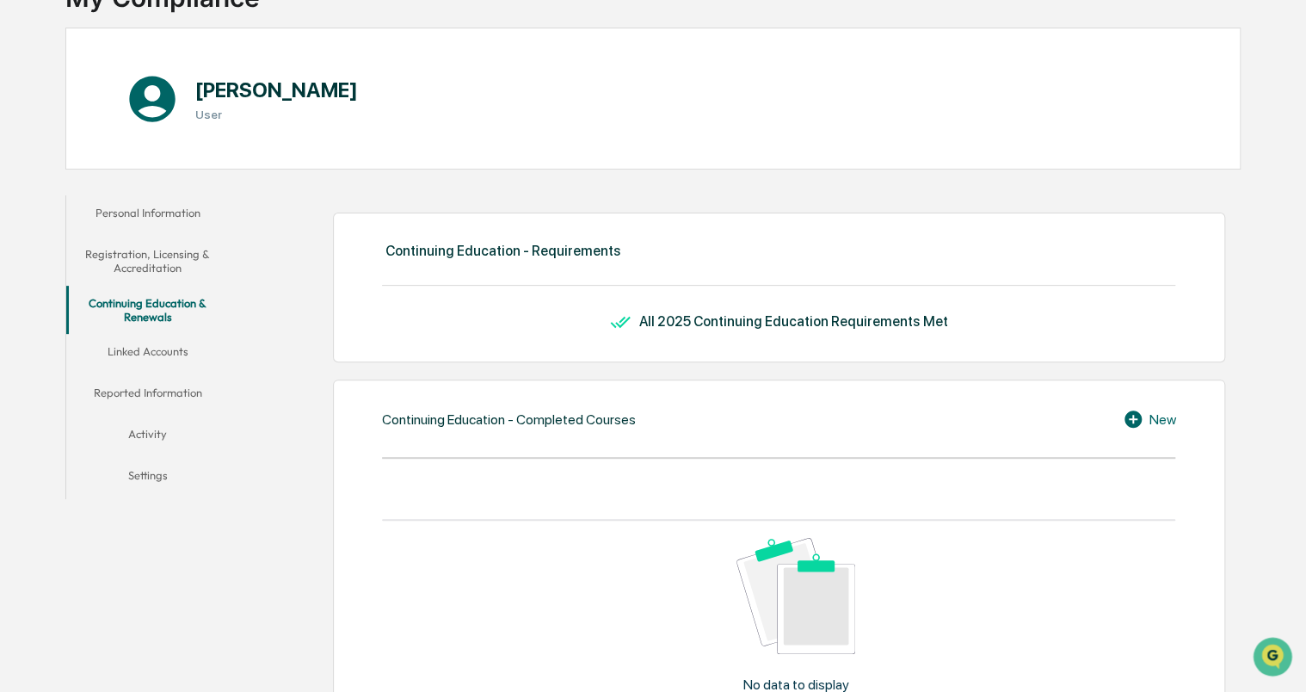
scroll to position [139, 0]
click at [125, 198] on button "Personal Information" at bounding box center [147, 217] width 163 height 41
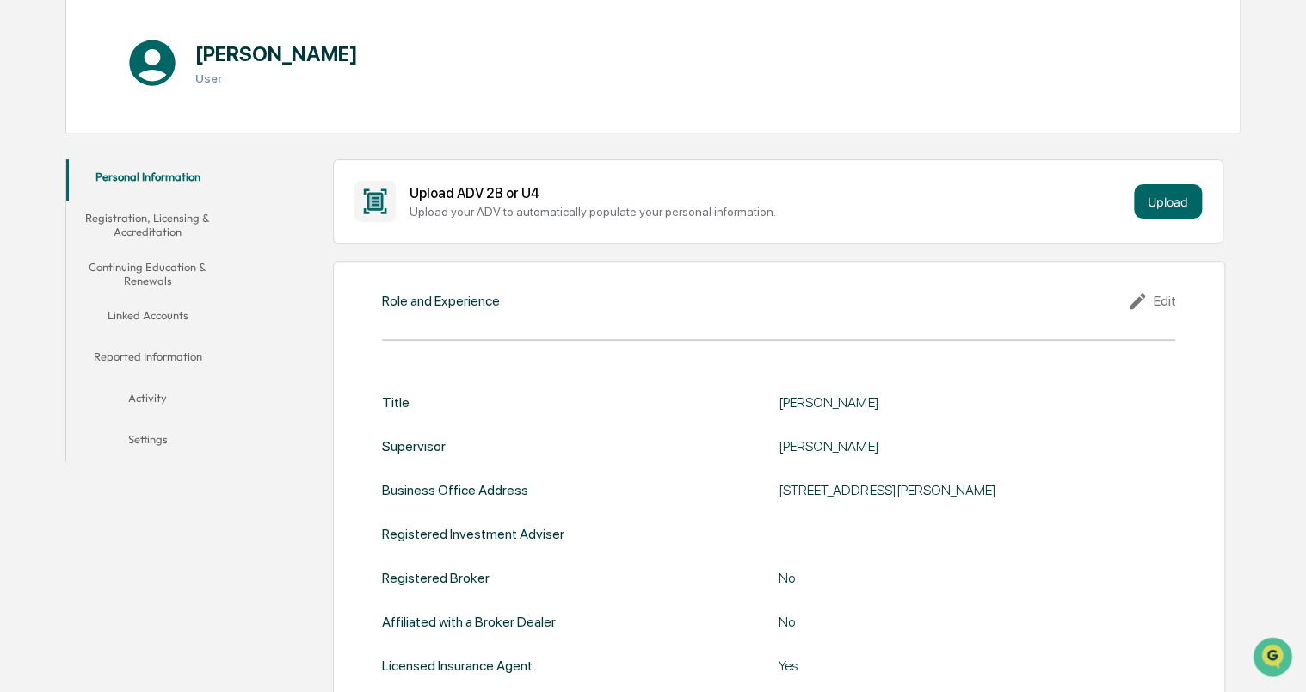
scroll to position [176, 0]
click at [155, 318] on button "Linked Accounts" at bounding box center [147, 319] width 163 height 41
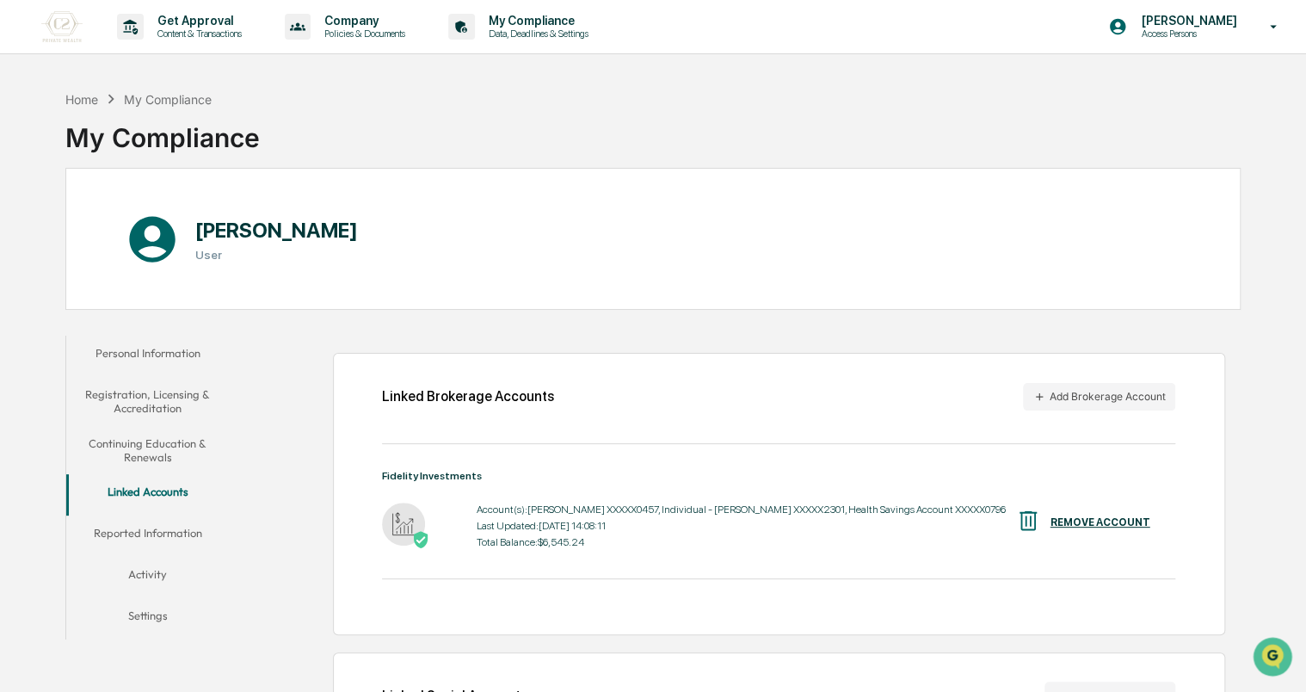
scroll to position [141, 0]
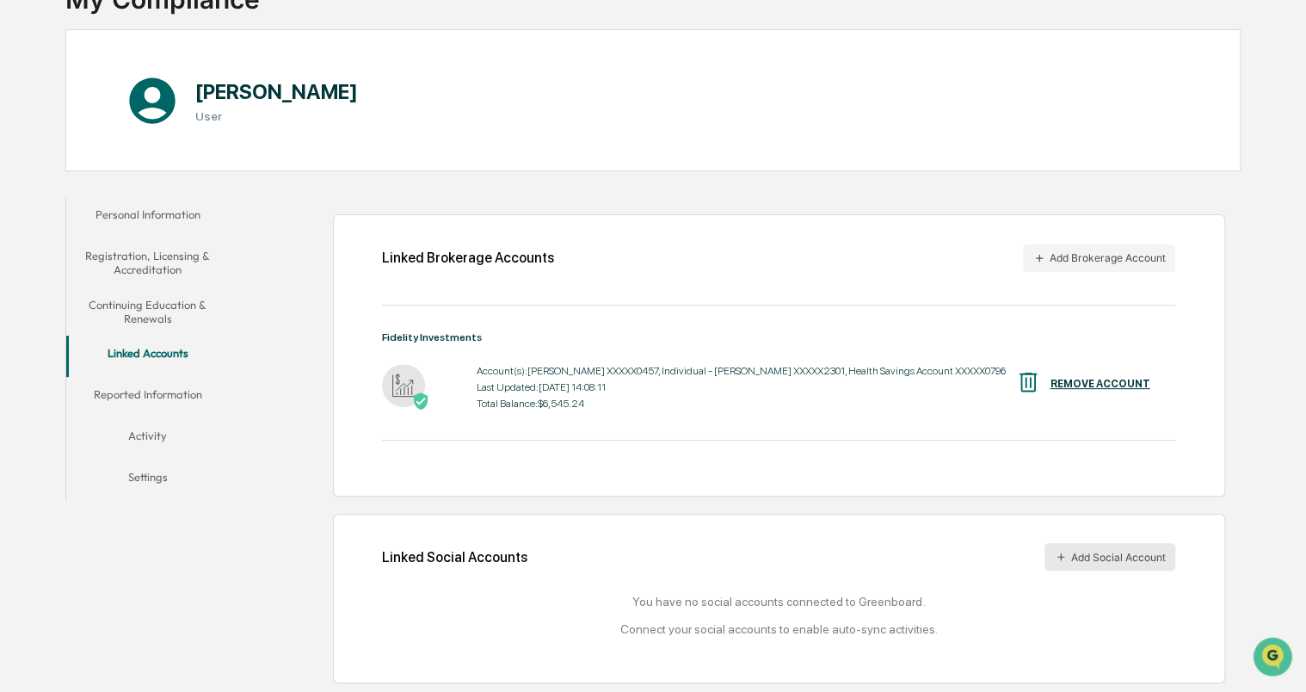
click at [1099, 558] on button "Add Social Account" at bounding box center [1110, 557] width 131 height 28
click at [161, 395] on button "Reported Information" at bounding box center [147, 397] width 163 height 41
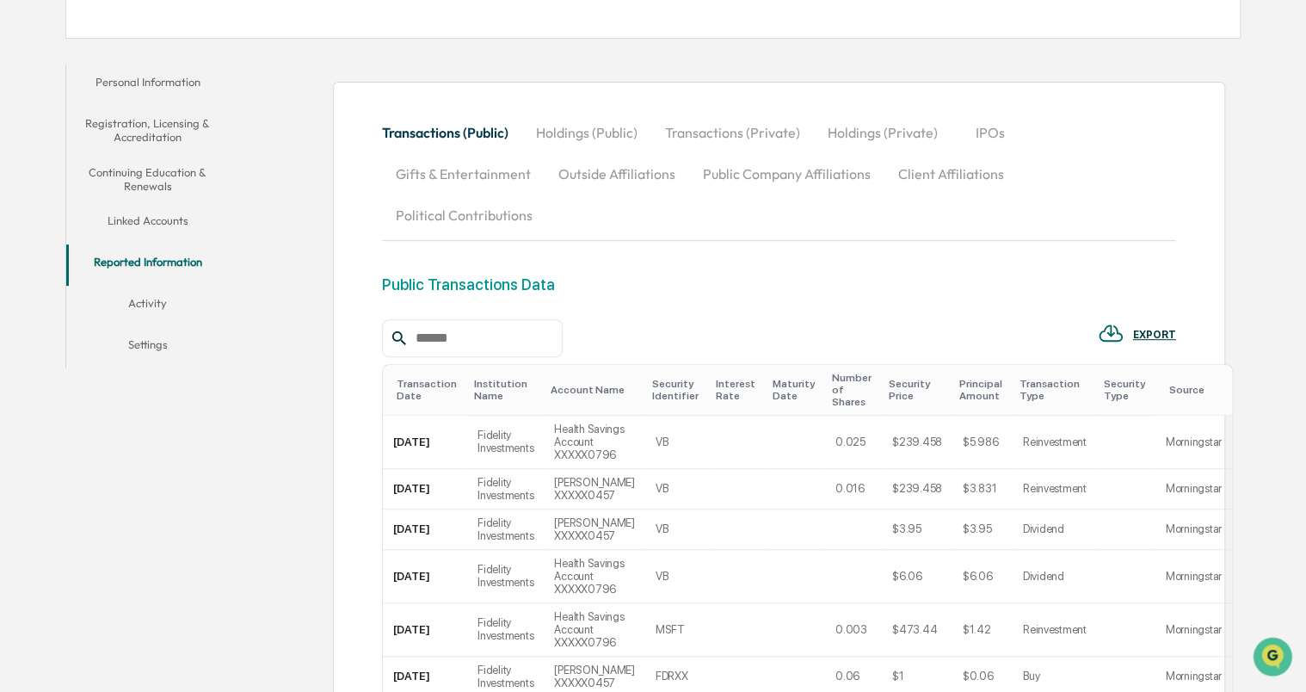
scroll to position [261, 0]
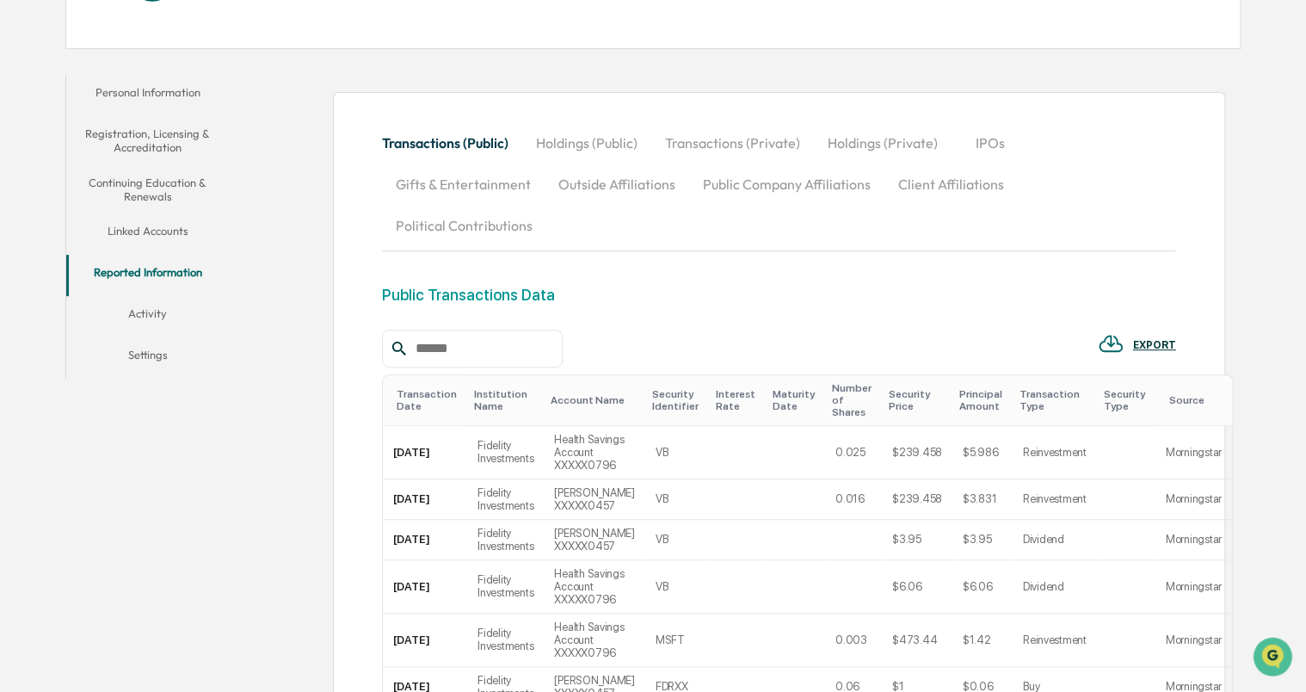
click at [174, 297] on button "Activity" at bounding box center [147, 316] width 163 height 41
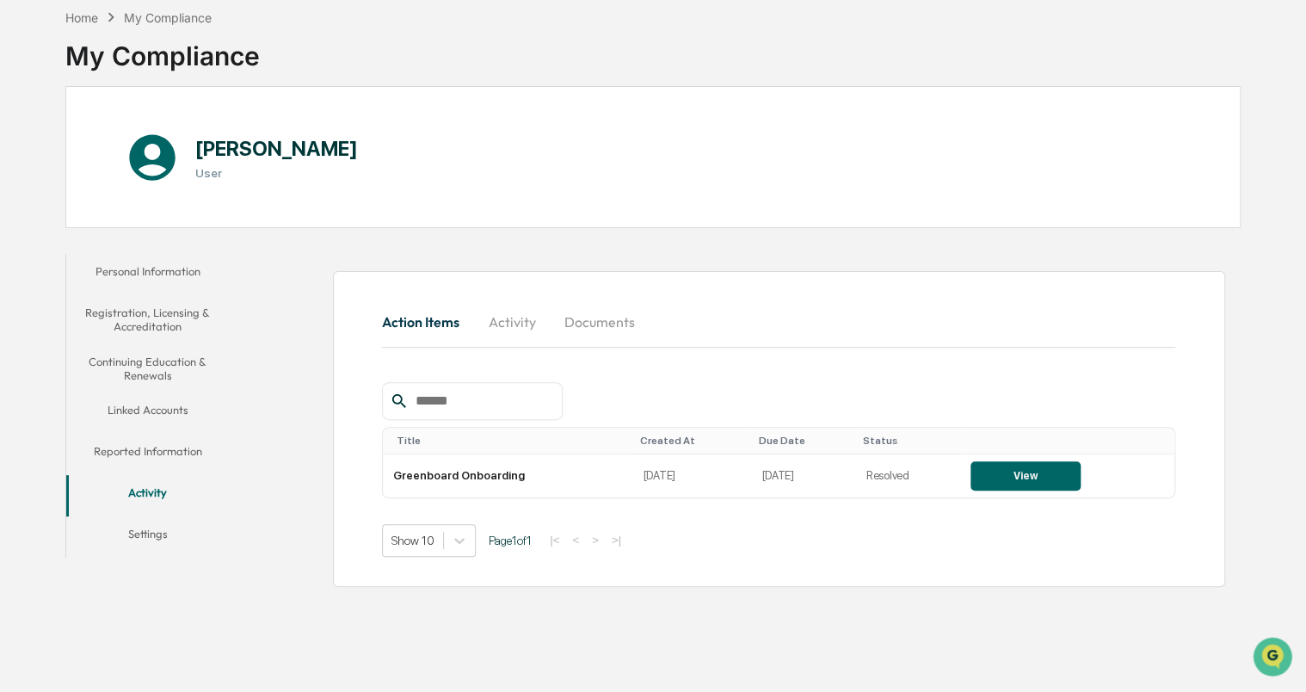
click at [159, 530] on button "Settings" at bounding box center [147, 536] width 163 height 41
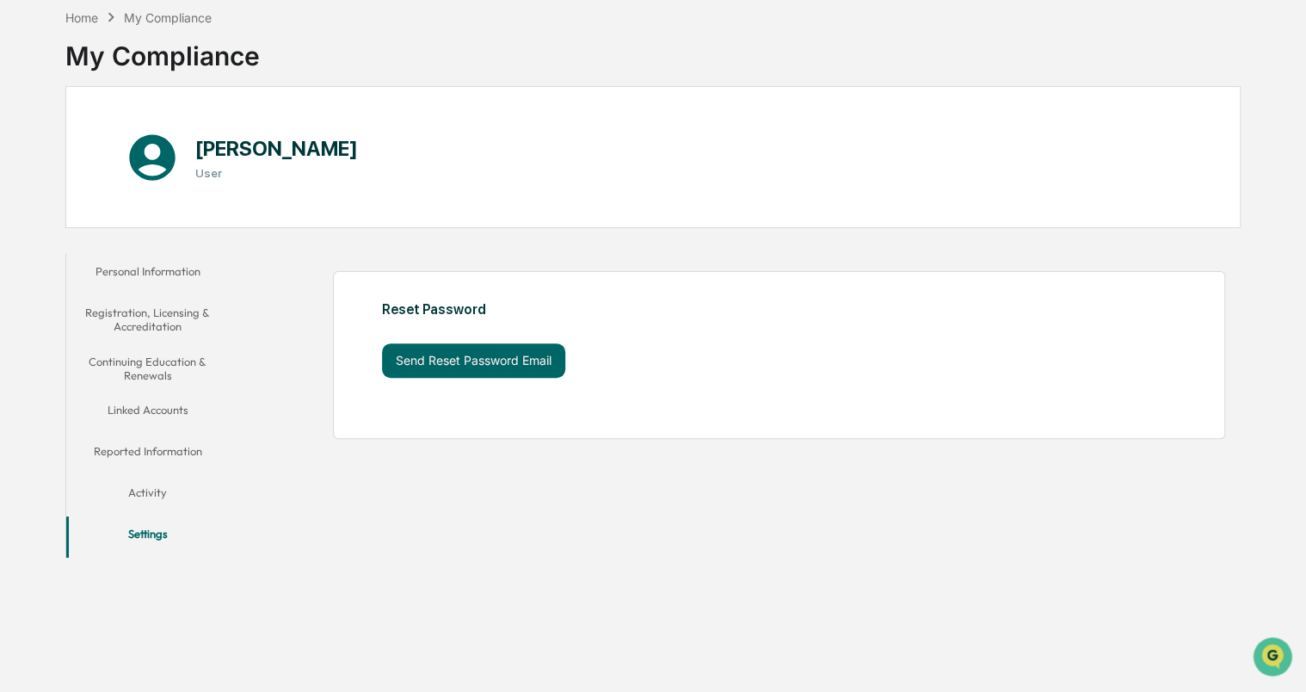
click at [145, 270] on button "Personal Information" at bounding box center [147, 274] width 163 height 41
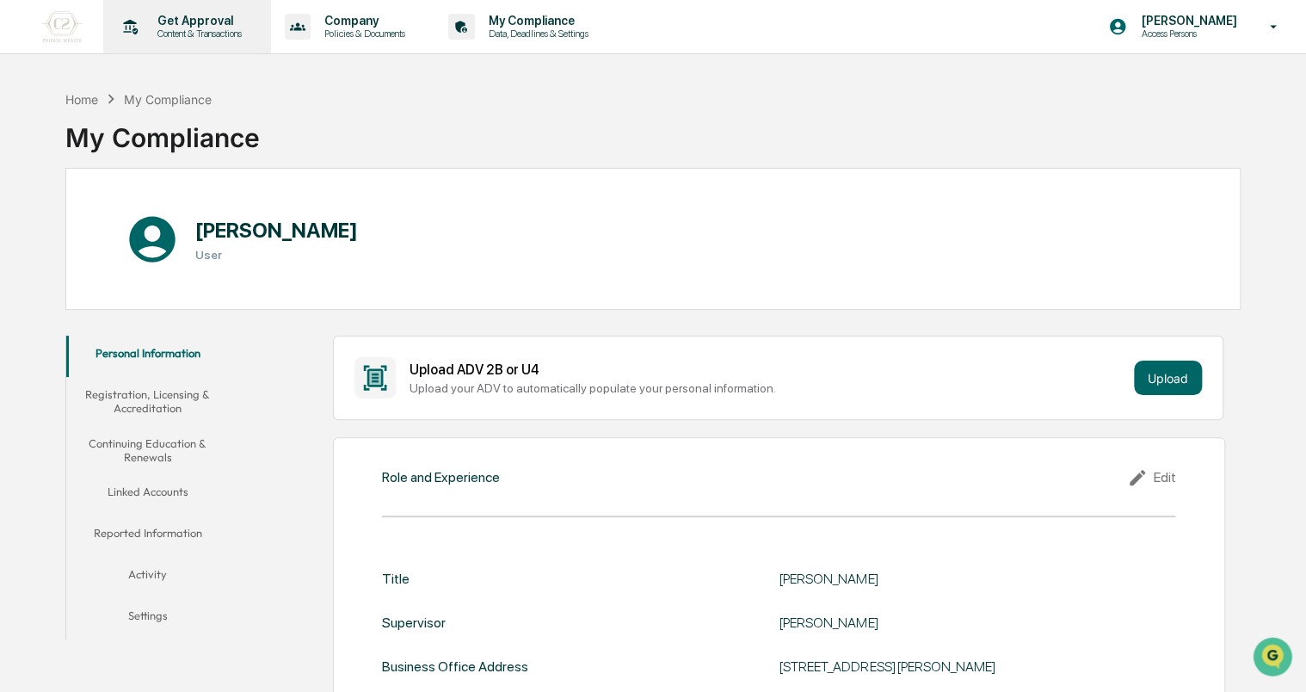
click at [209, 31] on p "Content & Transactions" at bounding box center [197, 34] width 107 height 12
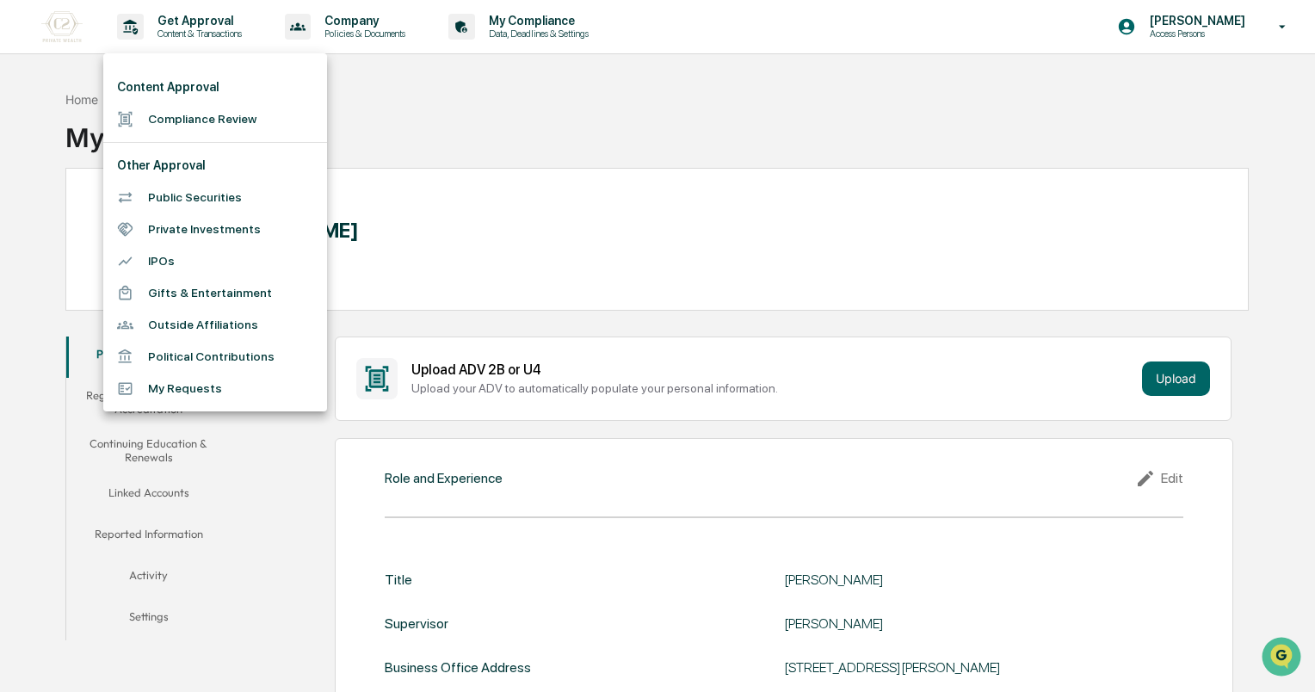
click at [442, 158] on div at bounding box center [657, 346] width 1315 height 692
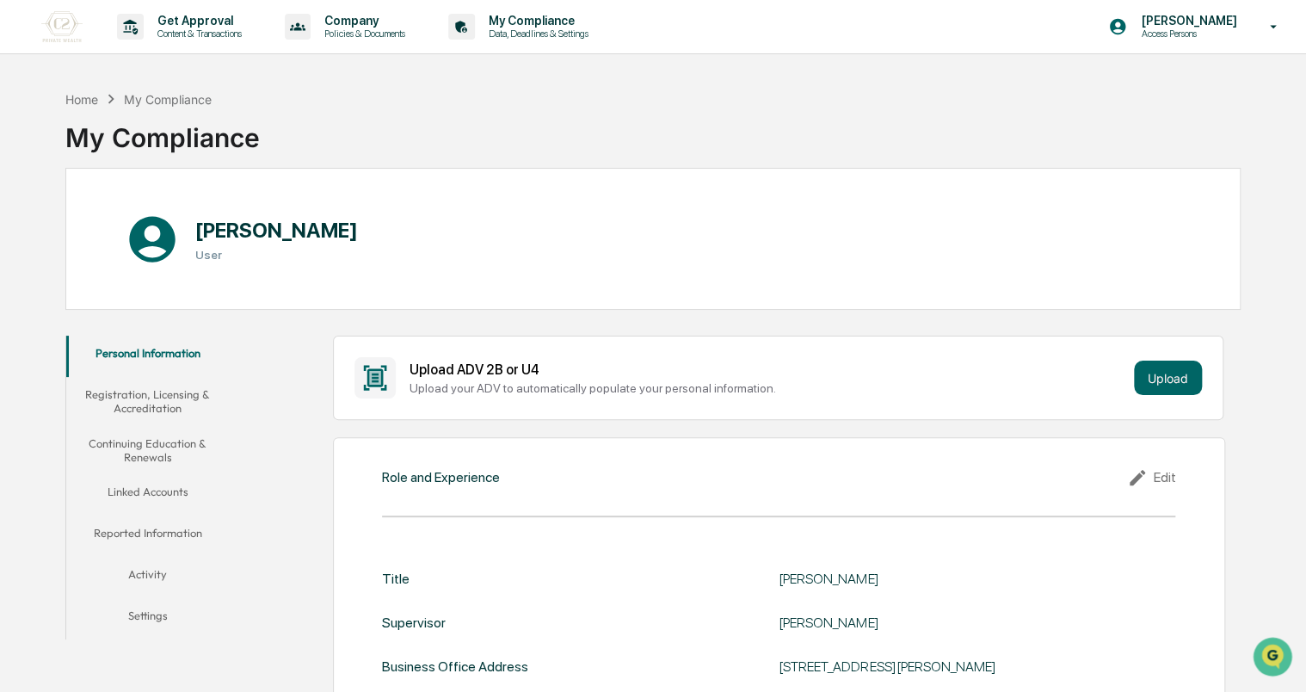
click at [453, 158] on div "Home My Compliance My Compliance" at bounding box center [652, 125] width 1175 height 86
